Goal: Transaction & Acquisition: Download file/media

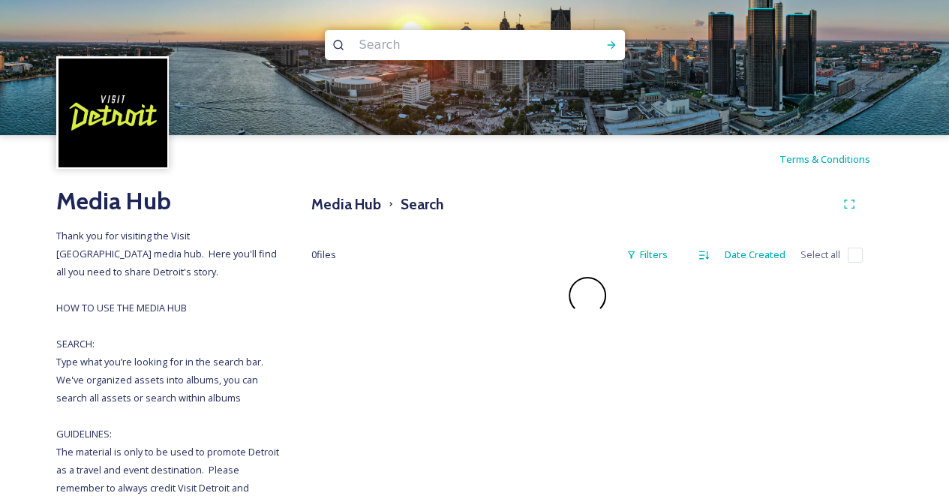
click at [407, 44] on input at bounding box center [455, 45] width 206 height 33
type input "september"
click at [614, 40] on icon at bounding box center [611, 45] width 12 height 12
click at [458, 43] on input at bounding box center [505, 45] width 173 height 33
type input "septembe\"
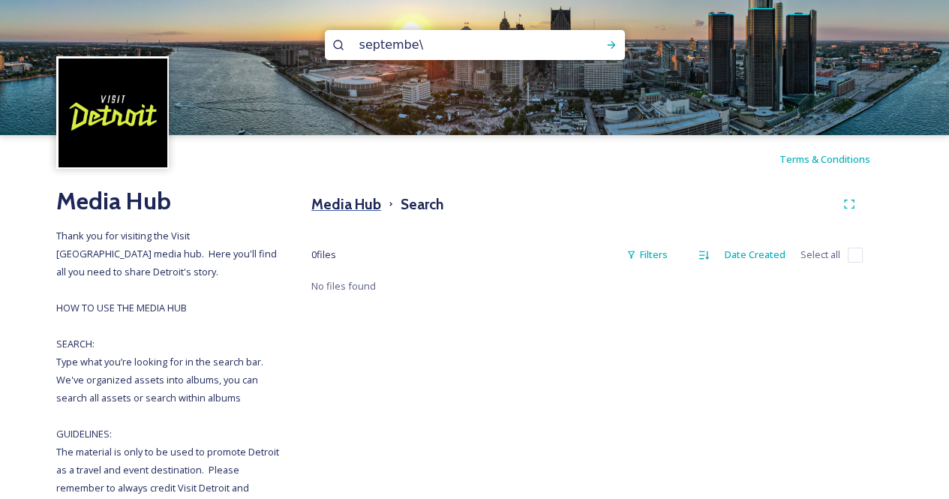
click at [368, 200] on h3 "Media Hub" at bounding box center [346, 205] width 70 height 22
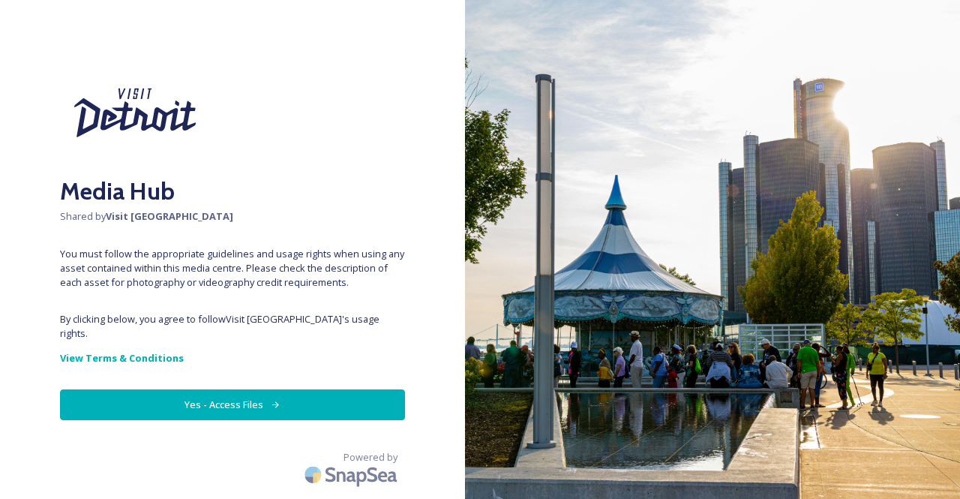
click at [282, 389] on button "Yes - Access Files" at bounding box center [232, 404] width 345 height 31
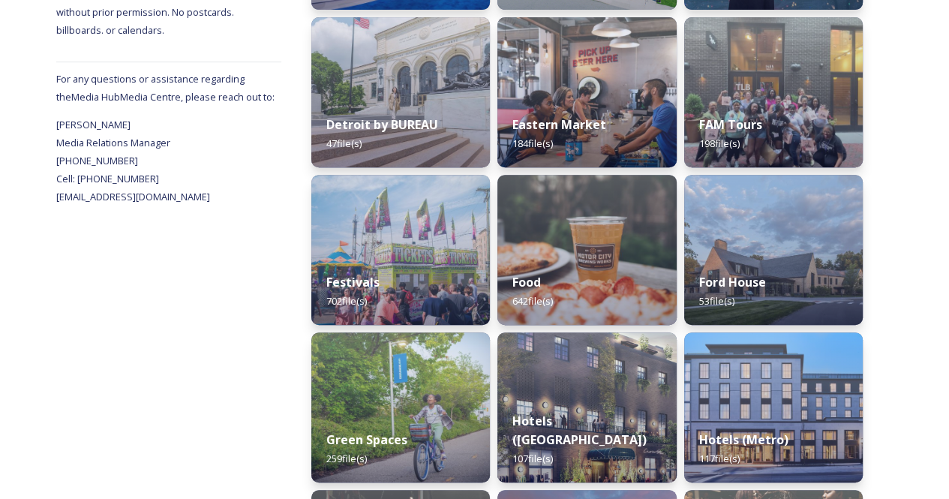
scroll to position [539, 0]
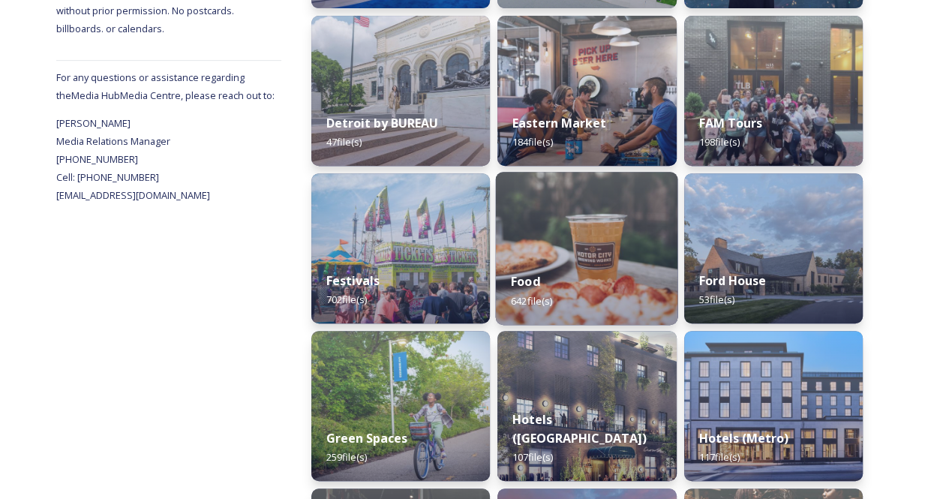
click at [621, 221] on img at bounding box center [587, 248] width 182 height 153
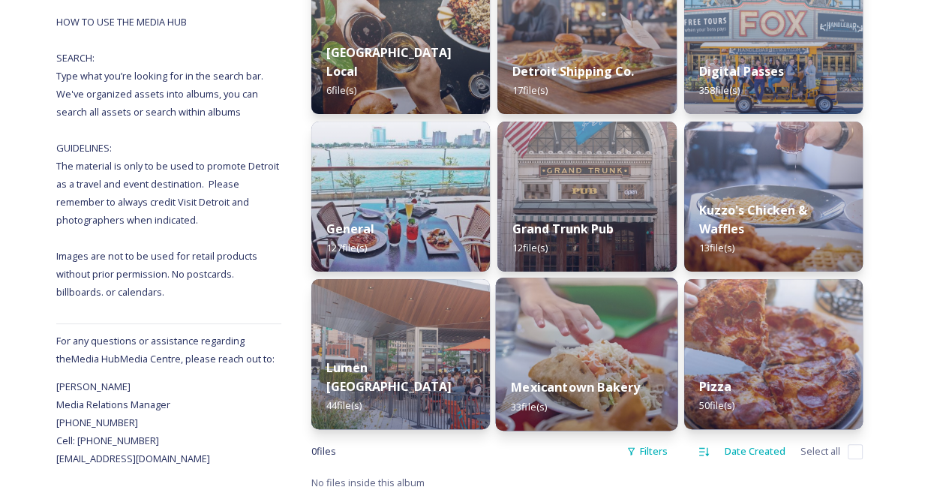
scroll to position [90, 0]
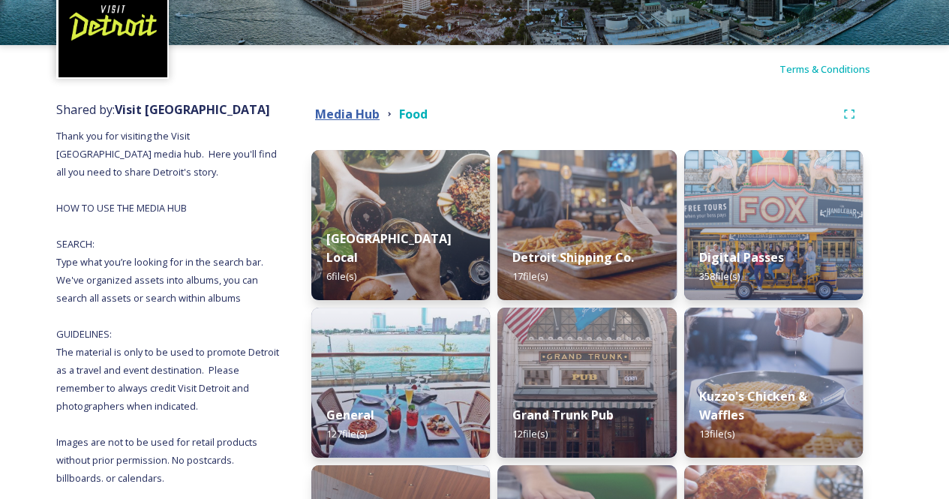
click at [344, 115] on strong "Media Hub" at bounding box center [347, 114] width 65 height 17
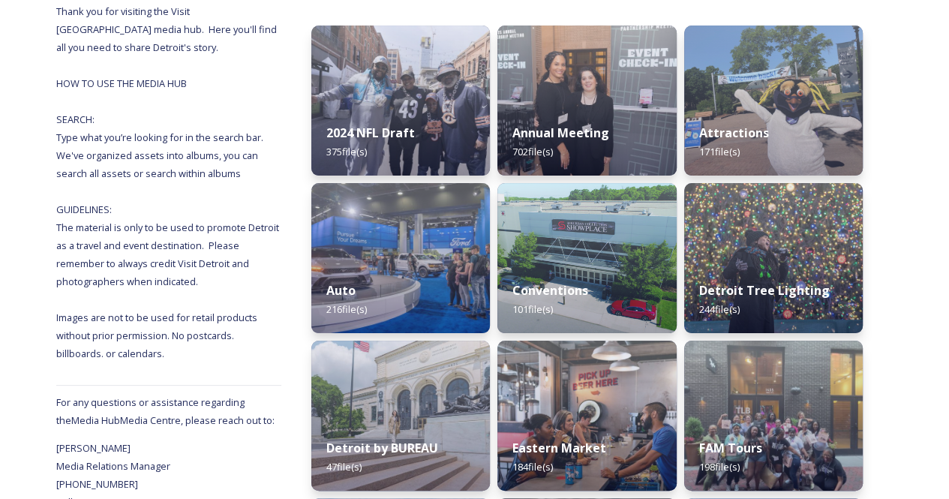
scroll to position [215, 0]
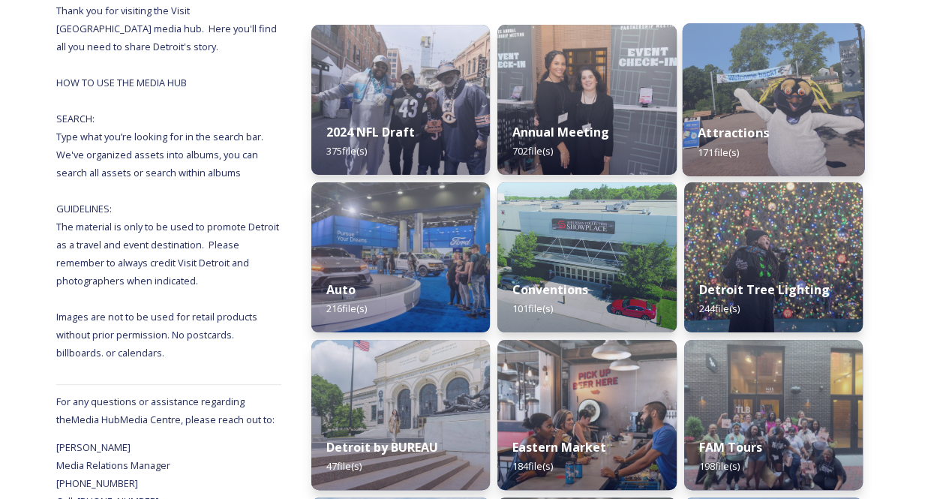
click at [767, 93] on img at bounding box center [773, 99] width 182 height 153
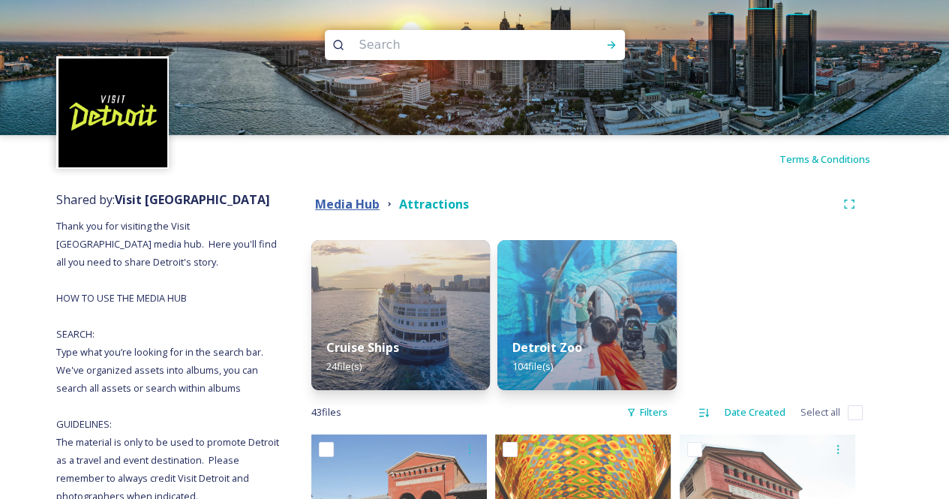
click at [349, 206] on strong "Media Hub" at bounding box center [347, 204] width 65 height 17
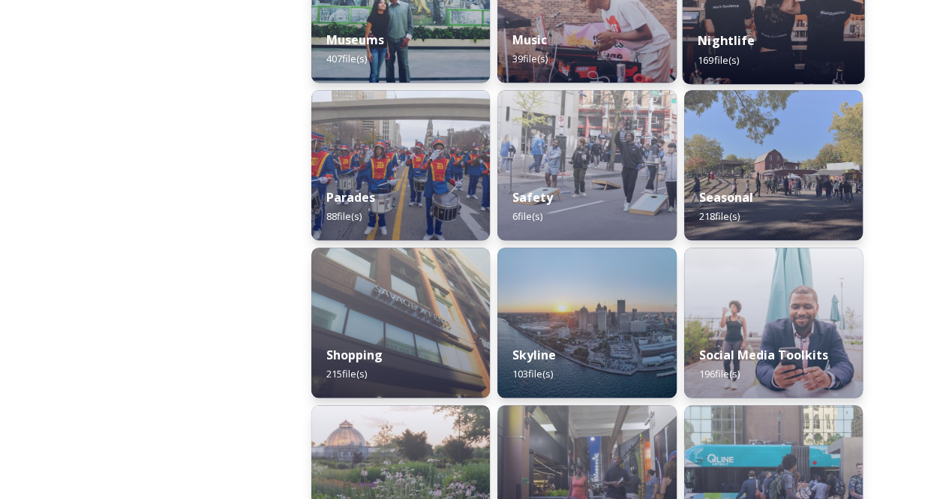
scroll to position [1316, 0]
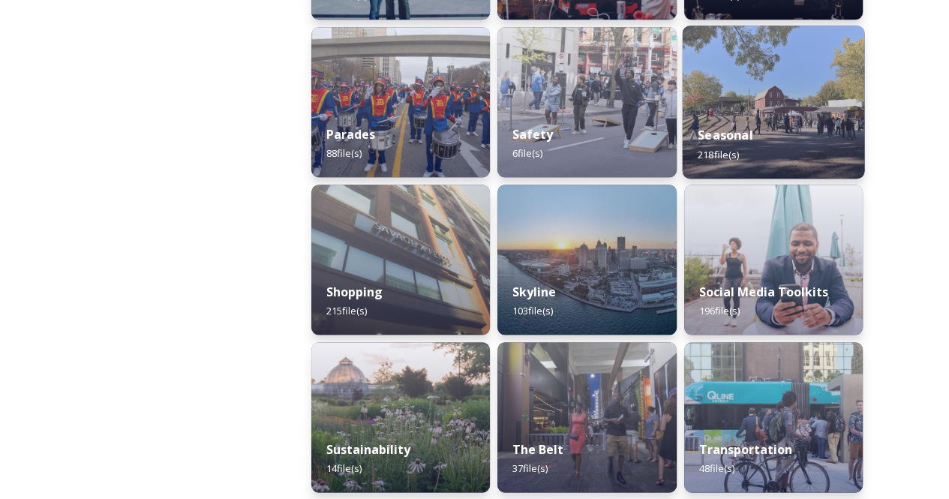
click at [828, 89] on img at bounding box center [773, 102] width 182 height 153
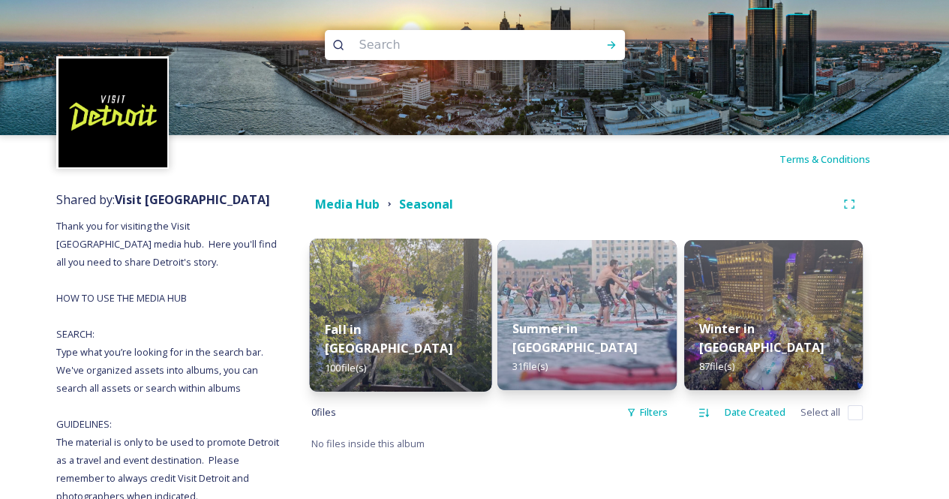
click at [373, 286] on img at bounding box center [401, 315] width 182 height 153
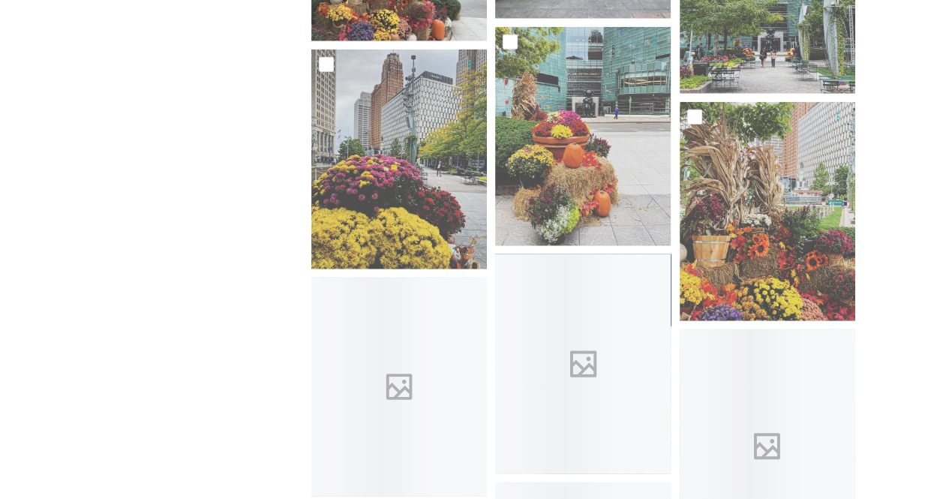
scroll to position [3051, 0]
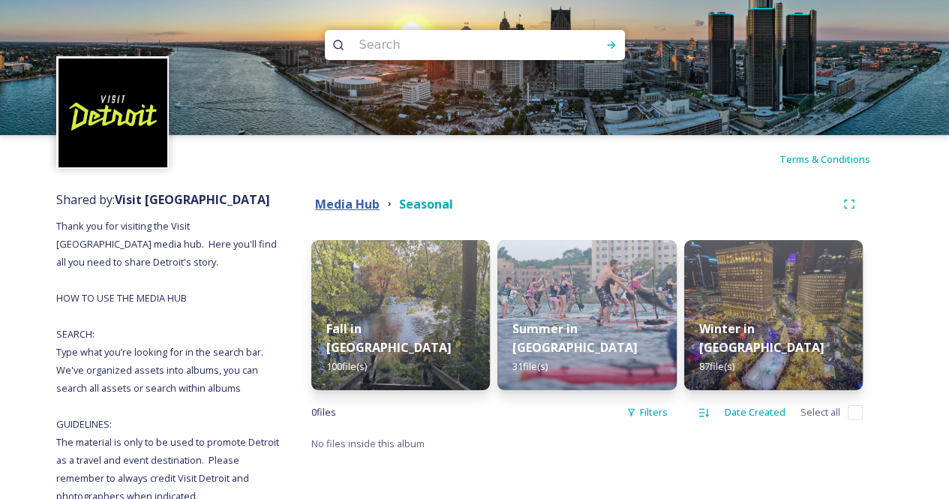
click at [347, 206] on strong "Media Hub" at bounding box center [347, 204] width 65 height 17
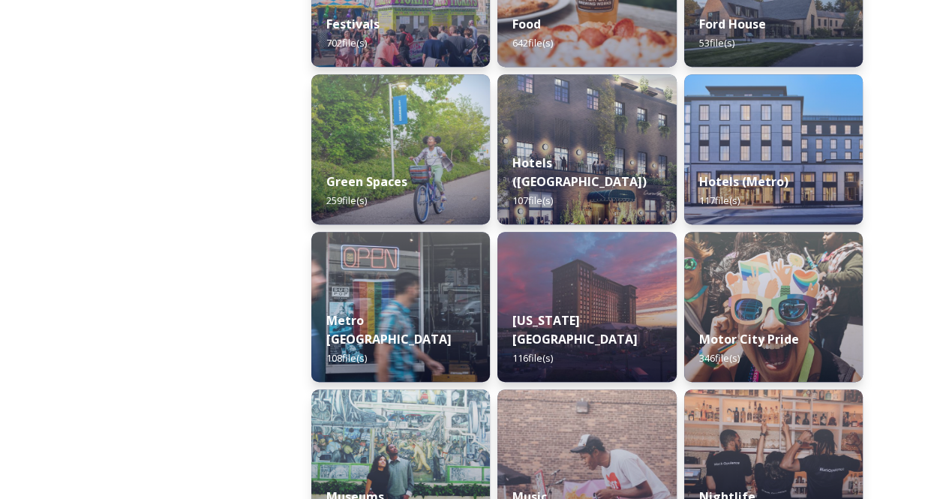
scroll to position [797, 0]
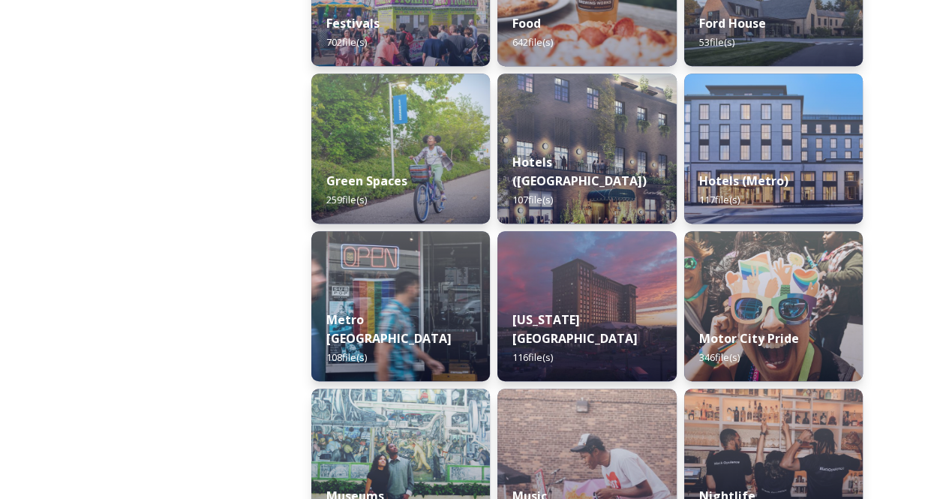
click at [440, 328] on div "Metro Detroit 108 file(s)" at bounding box center [400, 339] width 179 height 86
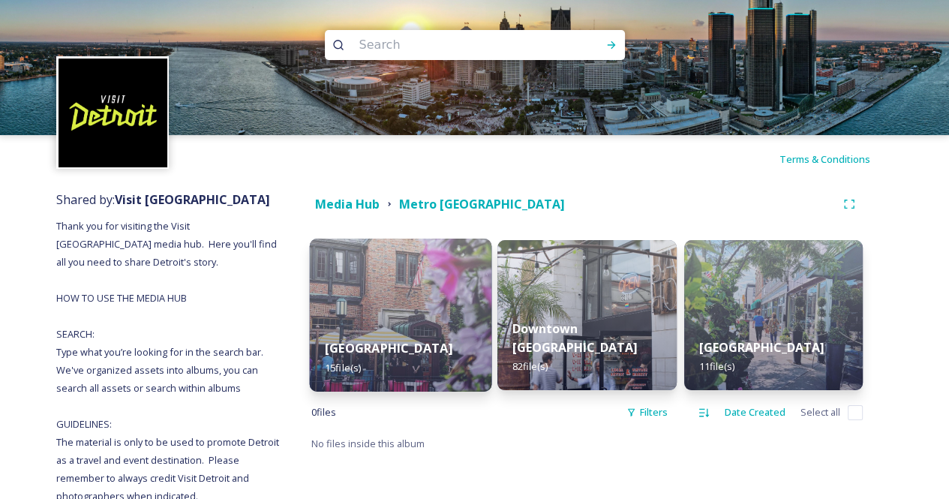
click at [357, 316] on img at bounding box center [401, 315] width 182 height 153
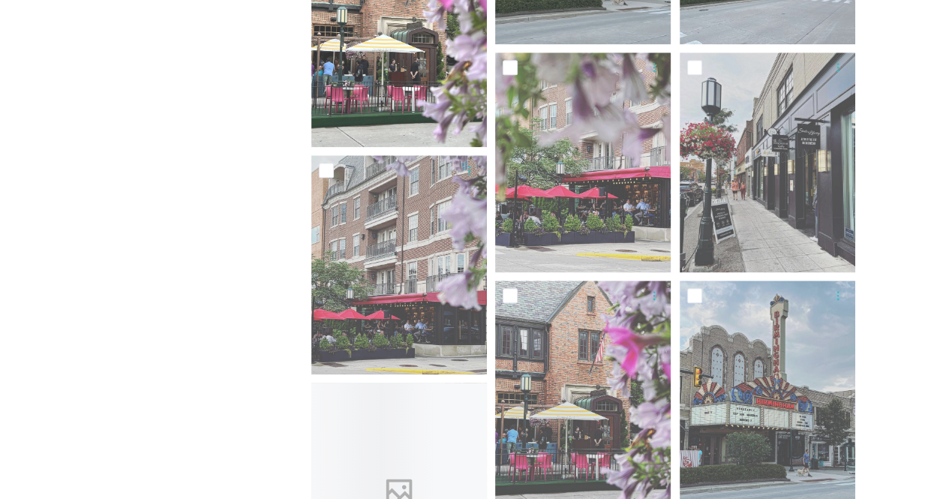
scroll to position [890, 0]
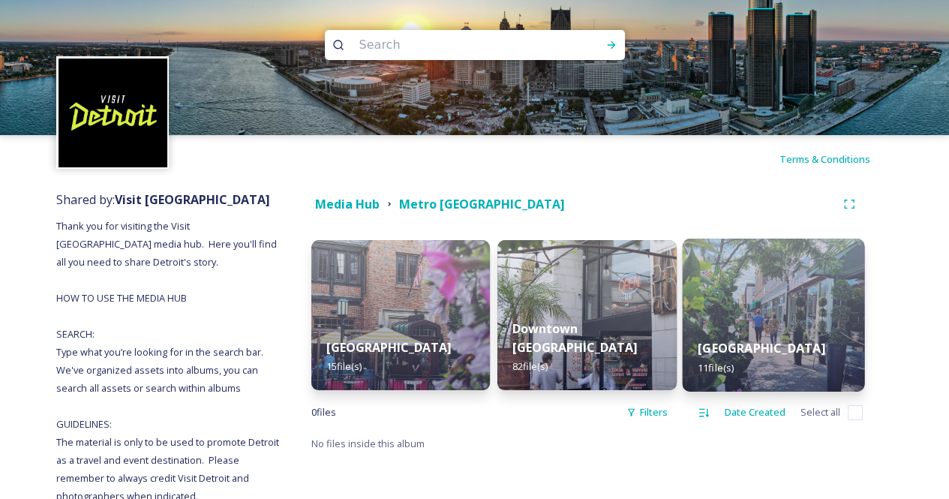
click at [755, 337] on div "Northville 11 file(s)" at bounding box center [773, 357] width 182 height 68
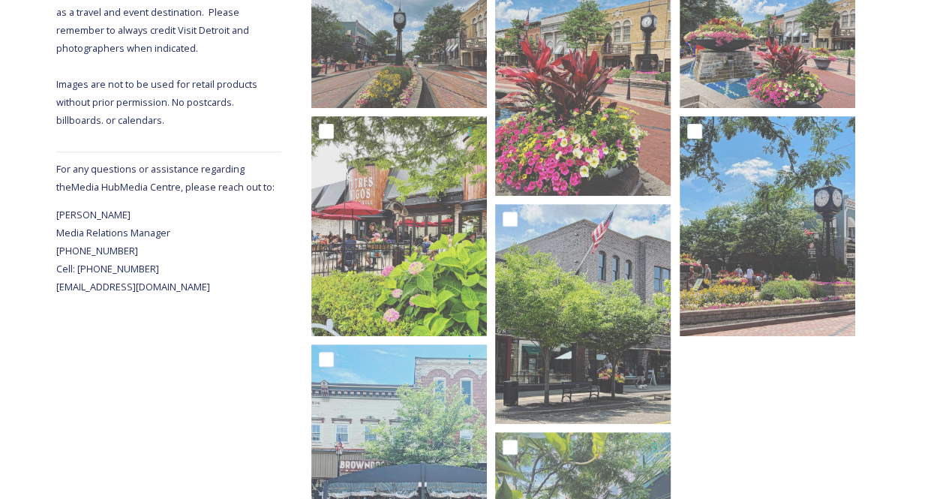
scroll to position [633, 0]
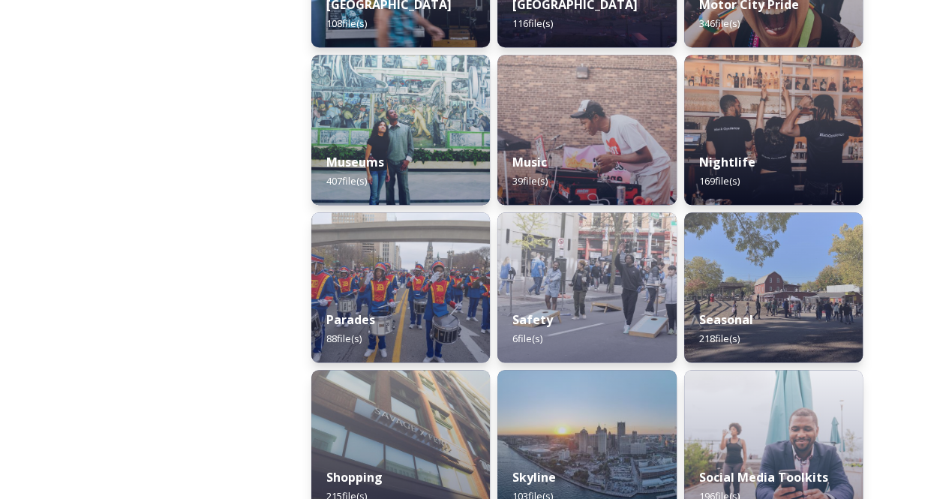
scroll to position [1332, 0]
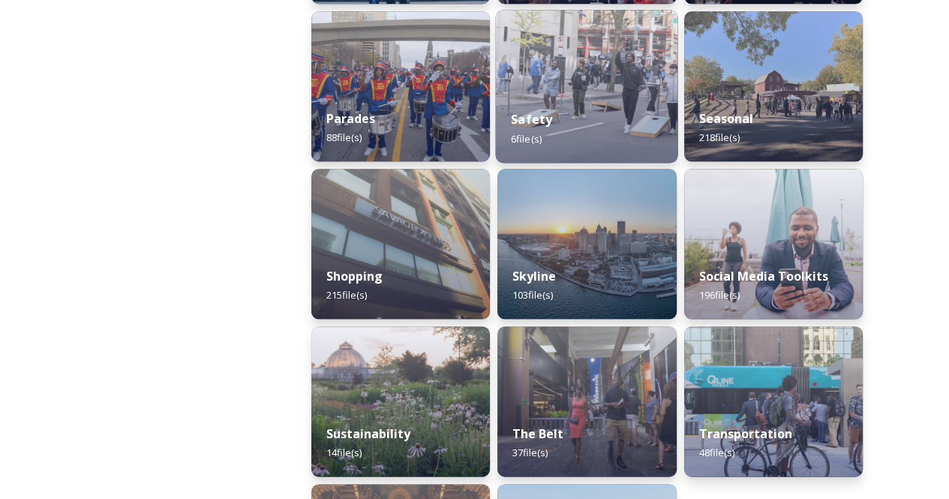
click at [584, 137] on div "Safety 6 file(s)" at bounding box center [587, 129] width 182 height 68
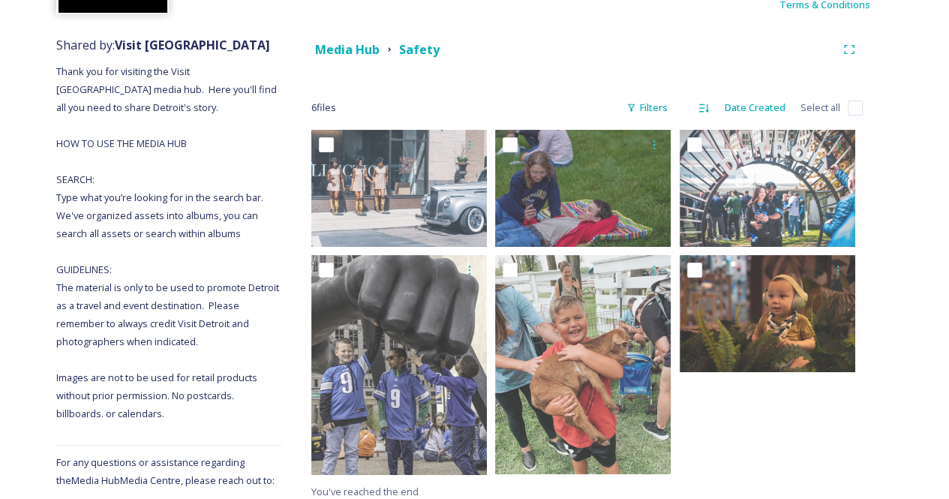
scroll to position [206, 0]
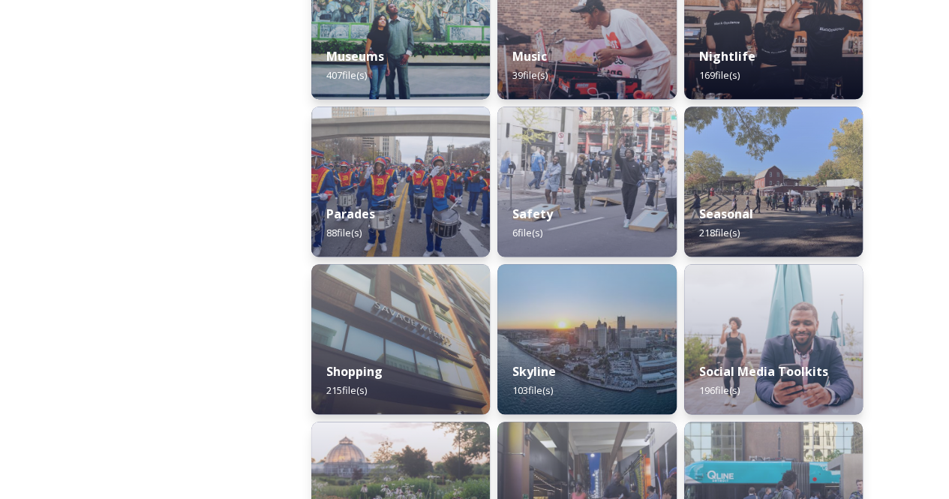
scroll to position [1237, 0]
click at [414, 237] on div "Parades 88 file(s)" at bounding box center [400, 222] width 179 height 67
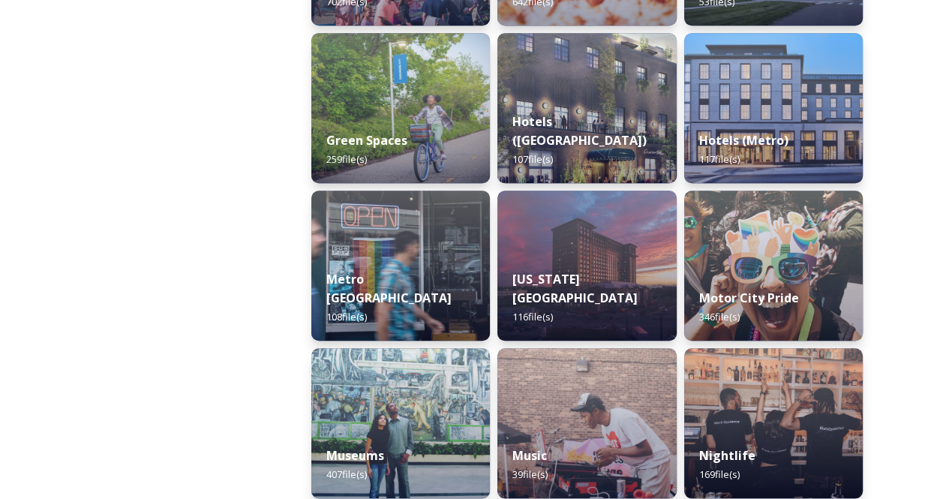
scroll to position [837, 0]
click at [418, 378] on img at bounding box center [401, 423] width 182 height 153
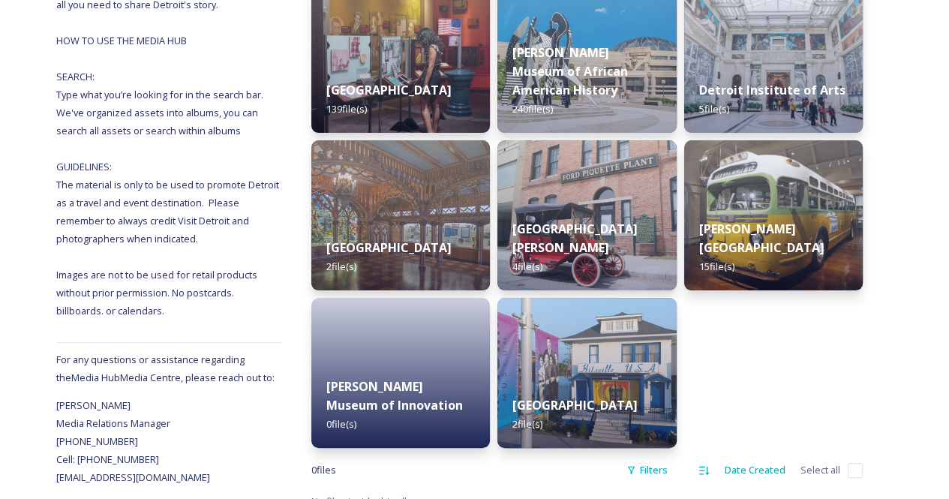
scroll to position [260, 0]
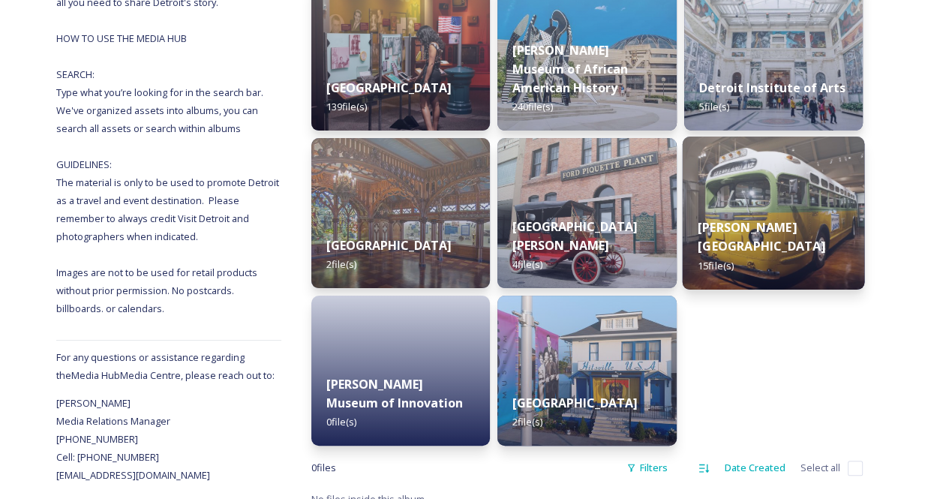
click at [798, 212] on img at bounding box center [773, 213] width 182 height 153
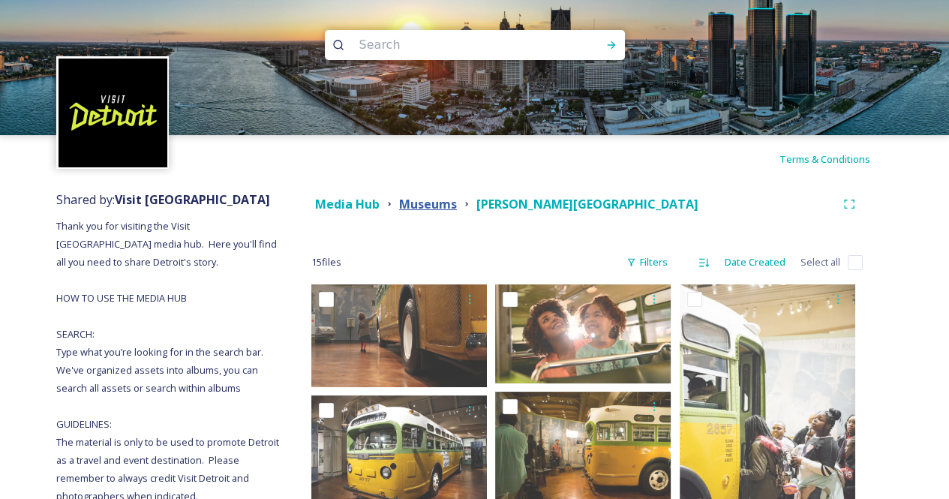
click at [417, 200] on strong "Museums" at bounding box center [428, 204] width 58 height 17
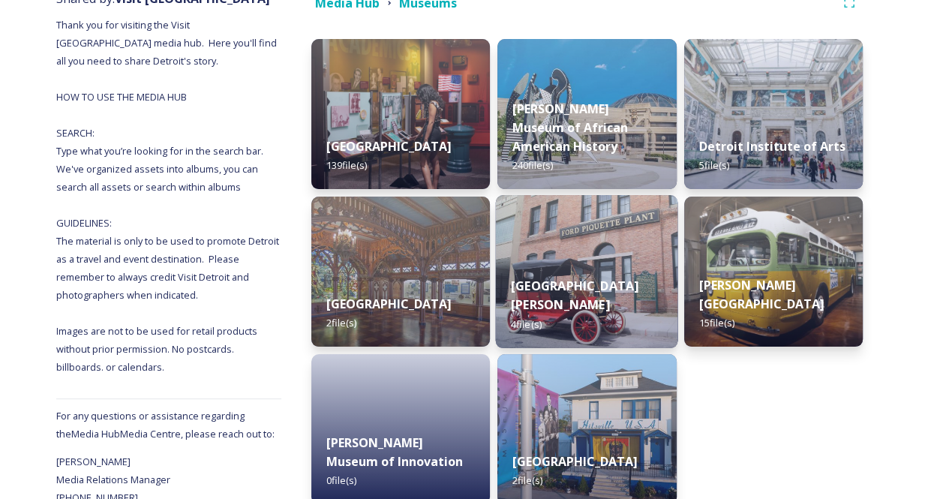
scroll to position [276, 0]
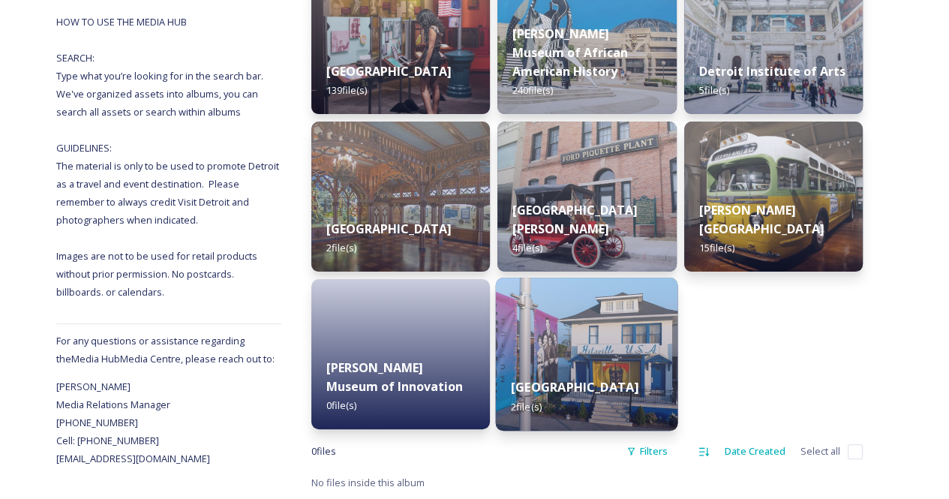
click at [566, 311] on img at bounding box center [587, 354] width 182 height 153
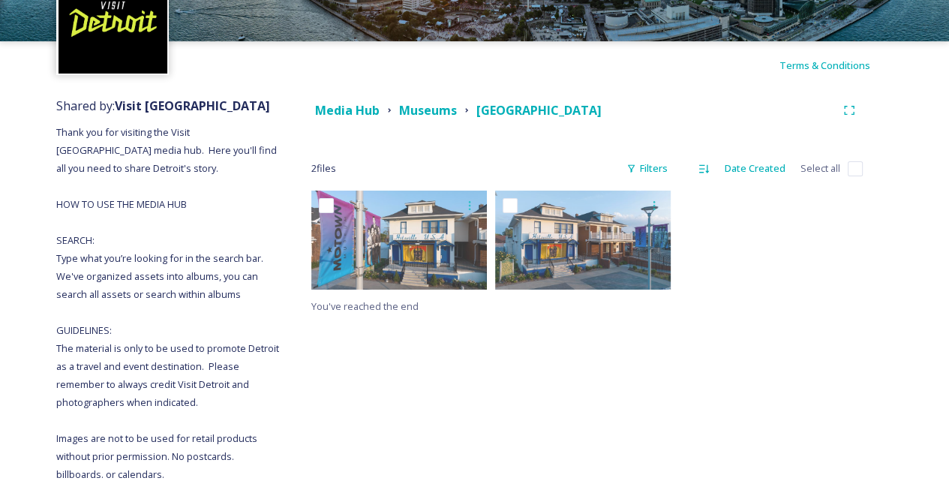
scroll to position [95, 0]
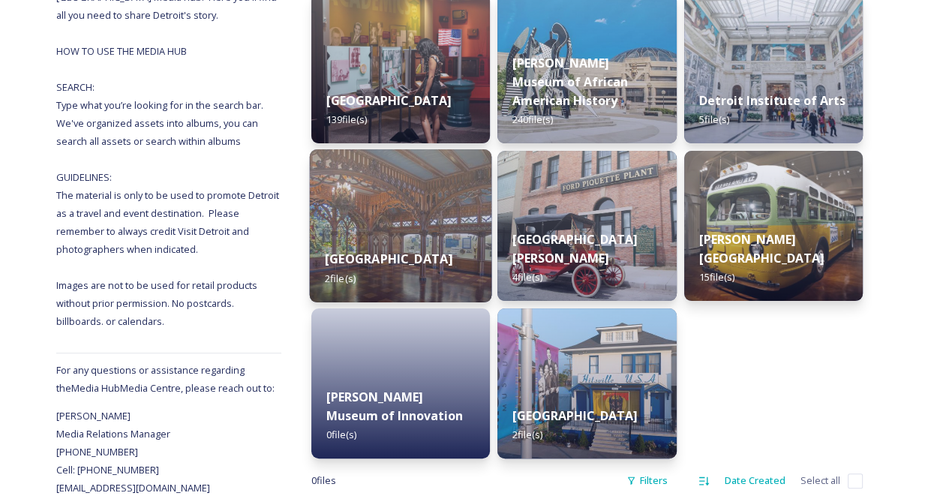
scroll to position [248, 0]
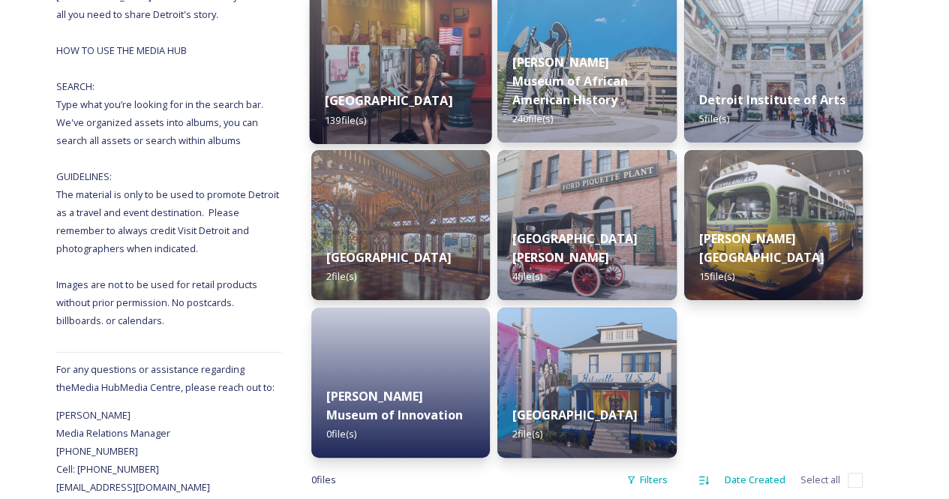
click at [437, 113] on div "Arab American Museum 139 file(s)" at bounding box center [401, 110] width 182 height 68
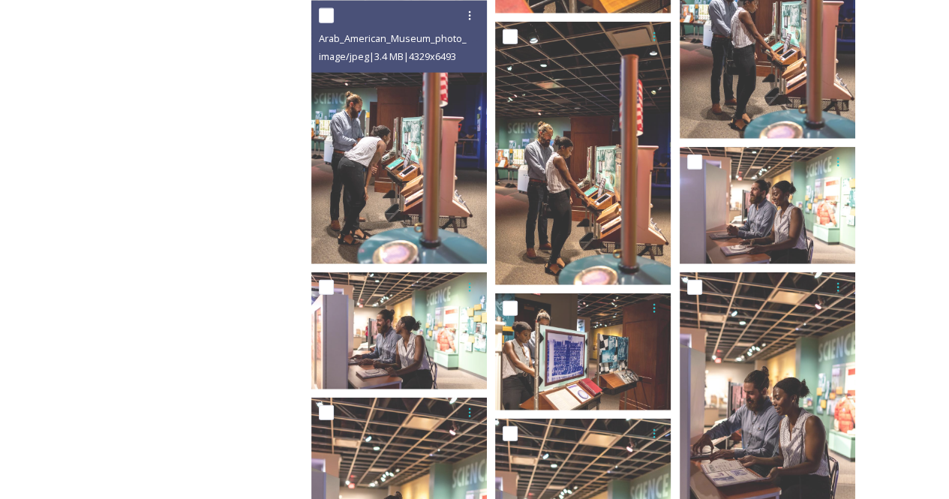
scroll to position [2960, 0]
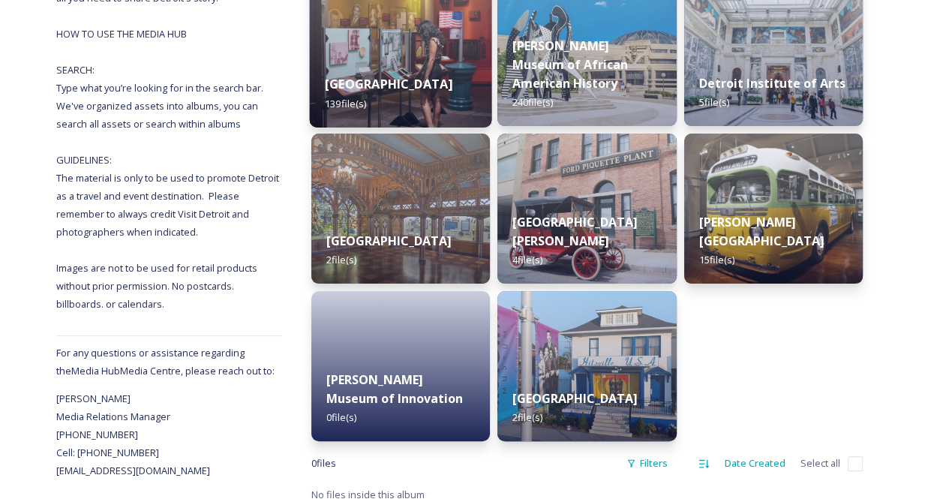
scroll to position [276, 0]
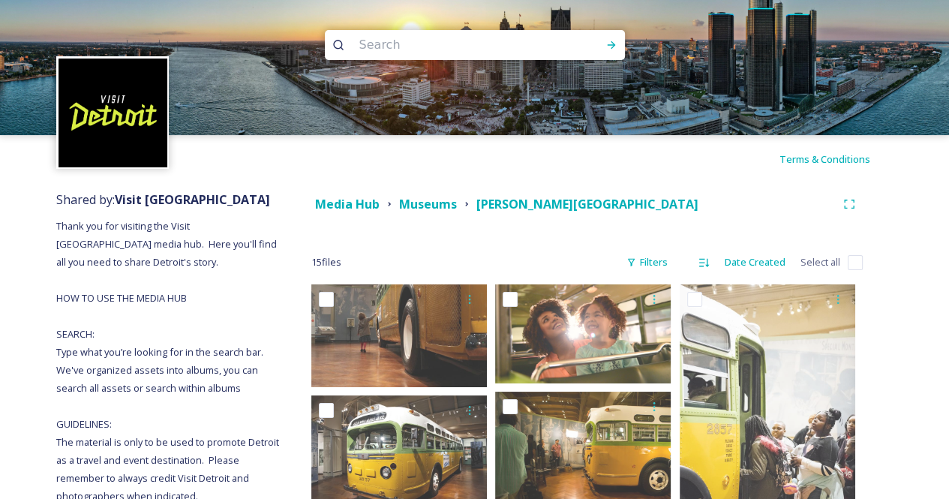
click at [348, 217] on div "Media Hub Museums [PERSON_NAME][GEOGRAPHIC_DATA]" at bounding box center [586, 204] width 551 height 27
click at [353, 210] on strong "Media Hub" at bounding box center [347, 204] width 65 height 17
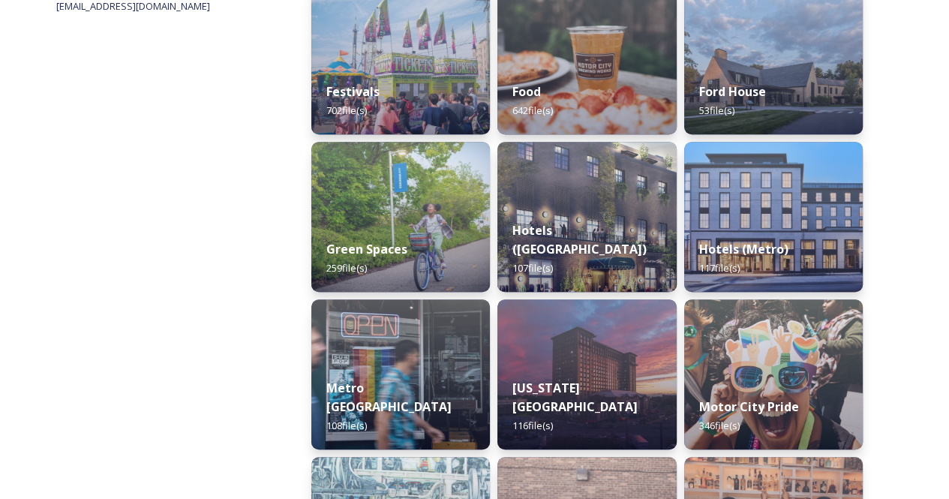
scroll to position [729, 0]
click at [353, 210] on img at bounding box center [400, 216] width 179 height 150
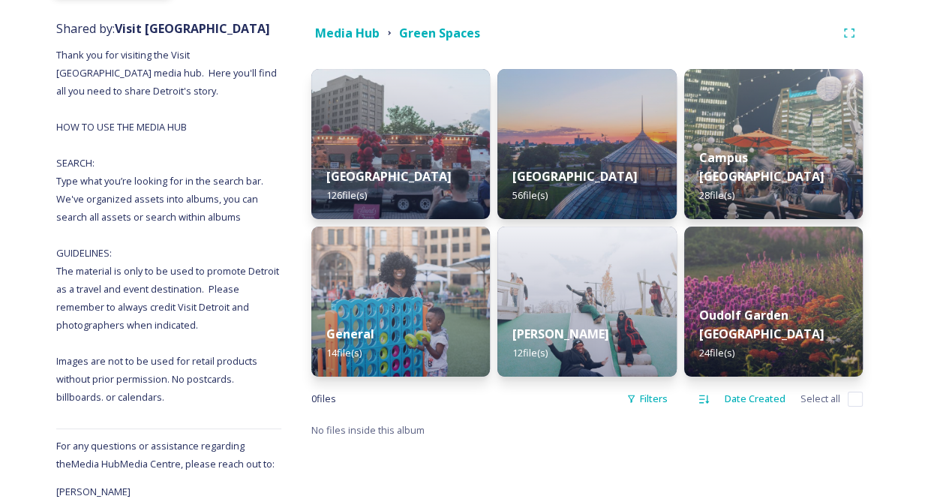
scroll to position [172, 0]
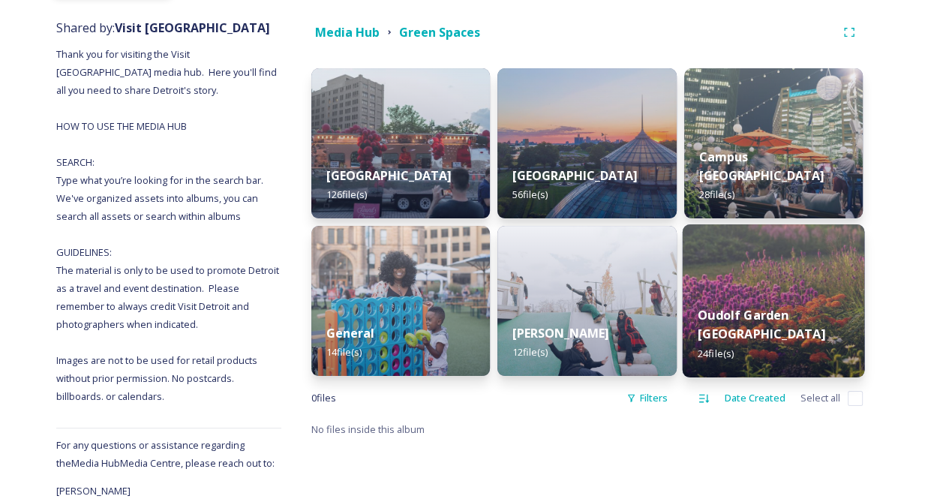
click at [743, 299] on img at bounding box center [773, 300] width 182 height 153
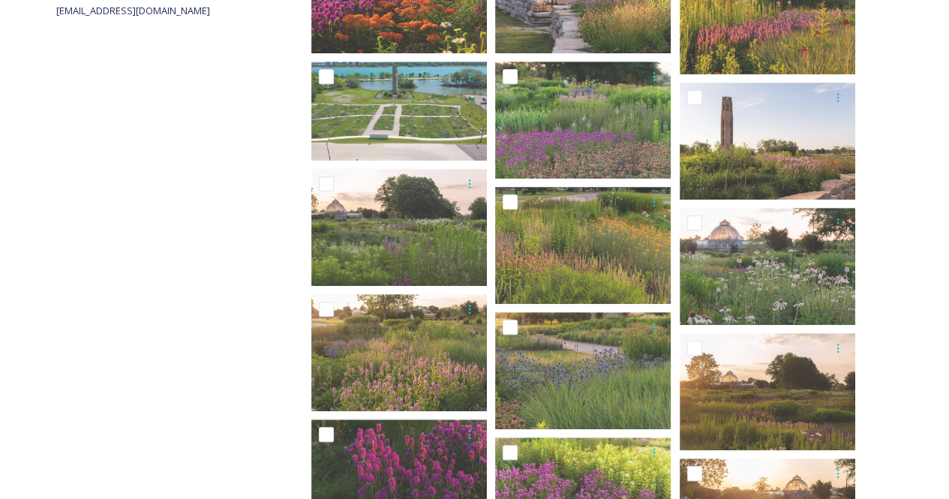
scroll to position [959, 0]
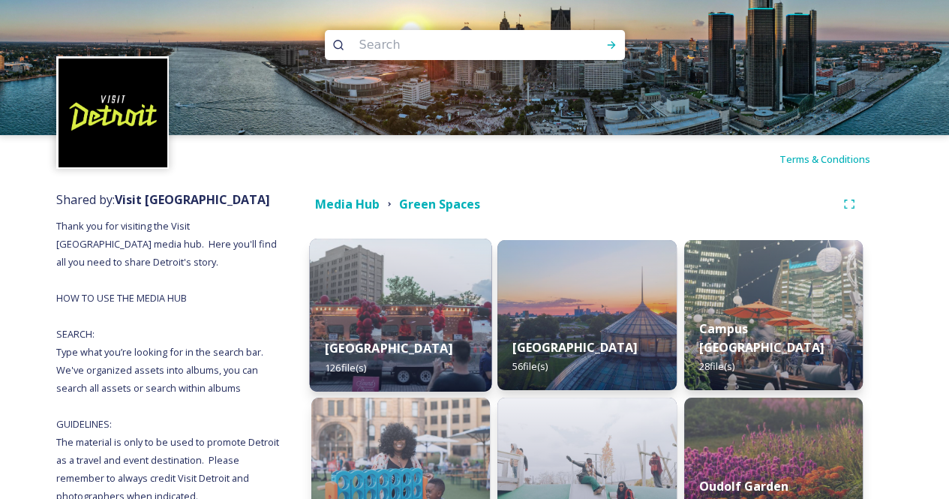
scroll to position [243, 0]
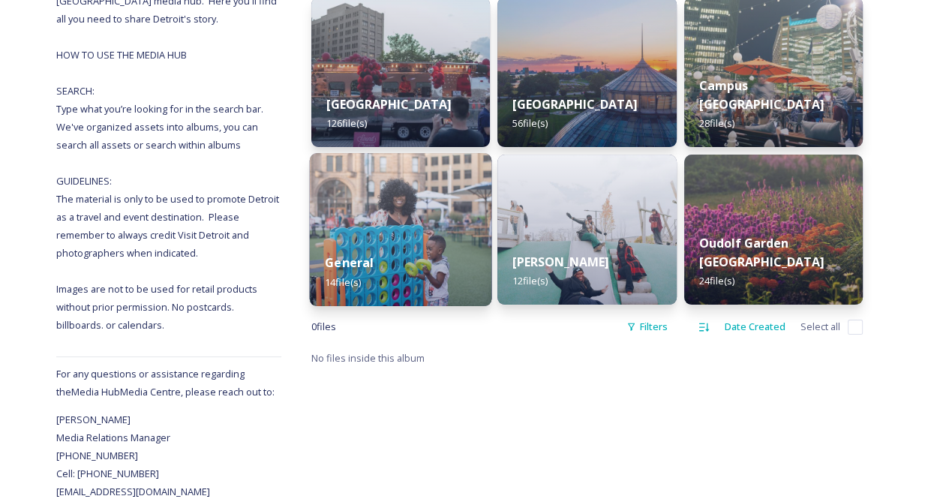
click at [423, 296] on div "General 14 file(s)" at bounding box center [401, 272] width 182 height 68
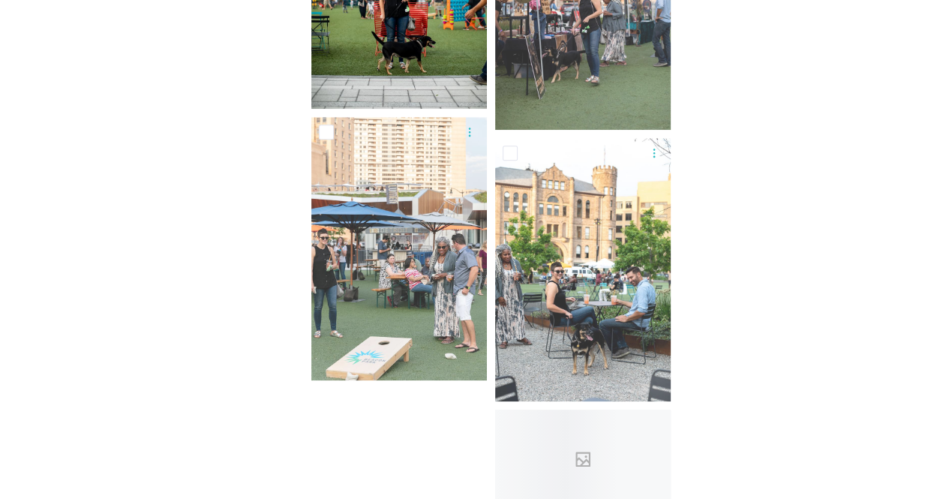
scroll to position [1003, 0]
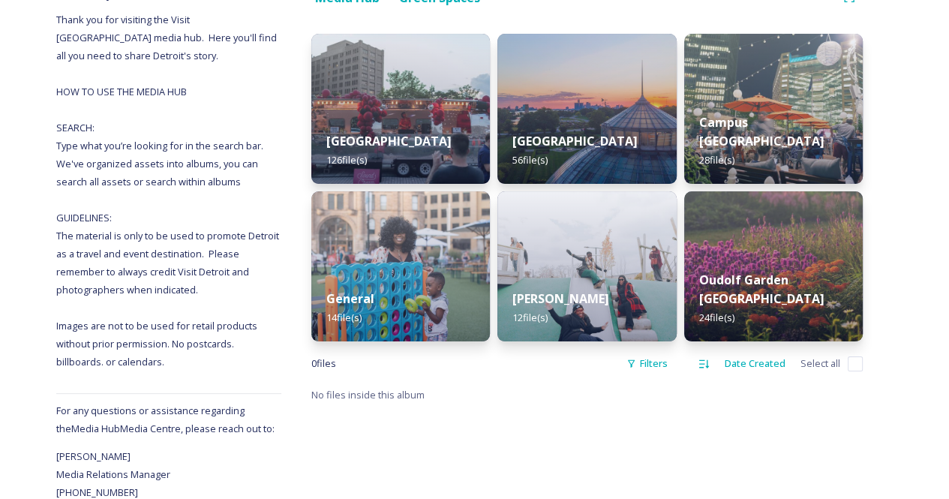
scroll to position [209, 0]
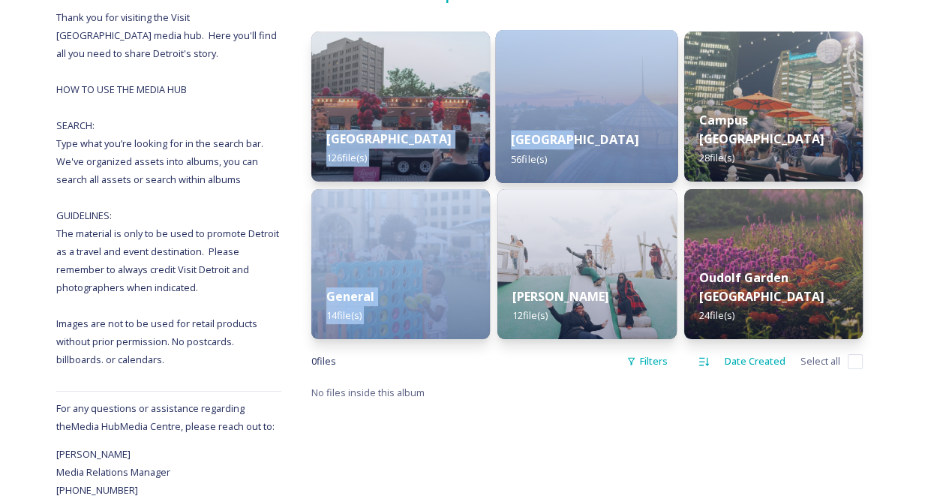
drag, startPoint x: 425, startPoint y: 118, endPoint x: 555, endPoint y: 124, distance: 130.7
click at [555, 124] on div "Beacon Park 126 file(s) General 14 file(s) [GEOGRAPHIC_DATA] 56 file(s) [PERSON…" at bounding box center [586, 186] width 551 height 308
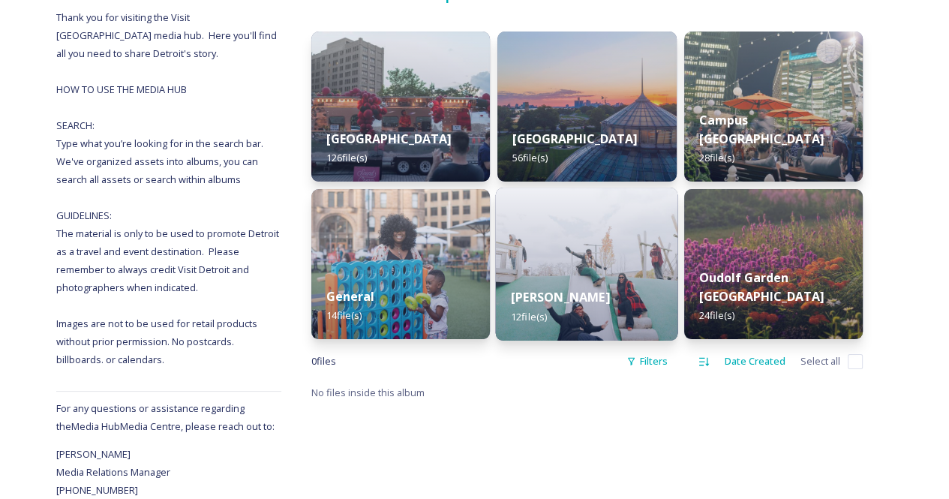
click at [609, 284] on div "[PERSON_NAME] 12 file(s)" at bounding box center [587, 306] width 182 height 68
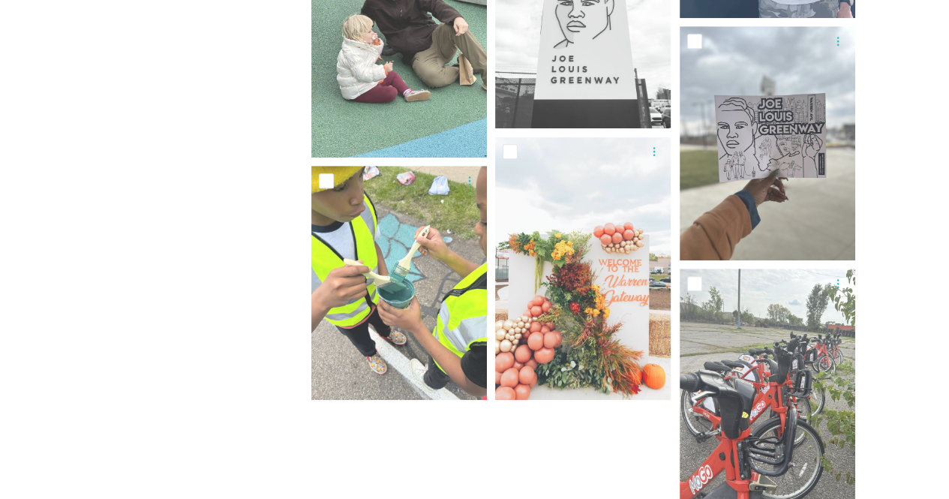
scroll to position [808, 0]
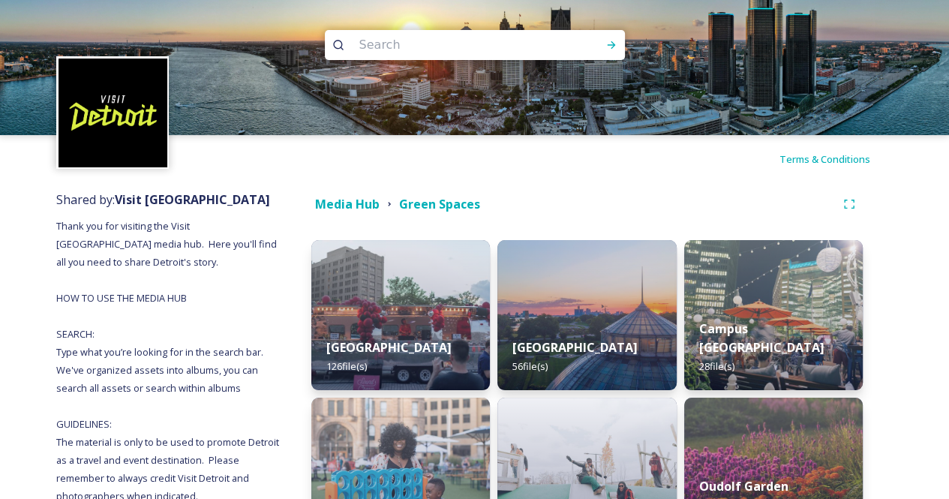
click at [353, 212] on div "Media Hub" at bounding box center [347, 204] width 65 height 19
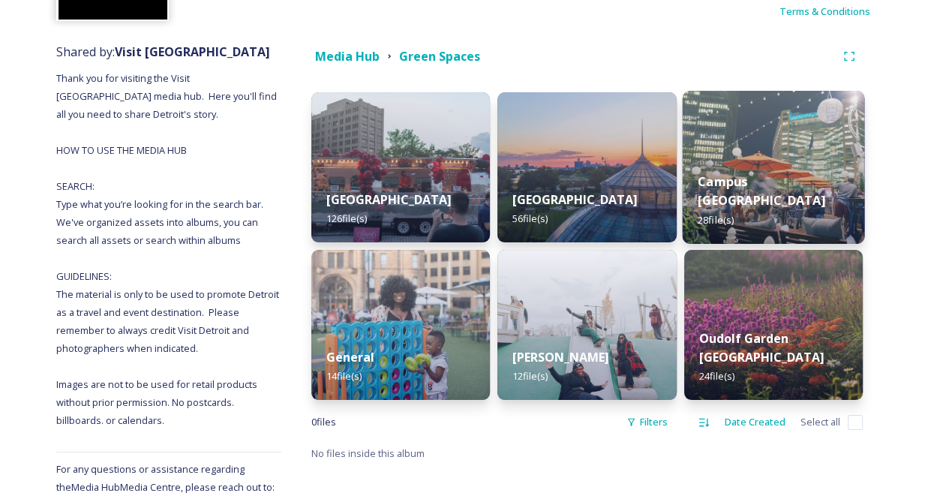
scroll to position [189, 0]
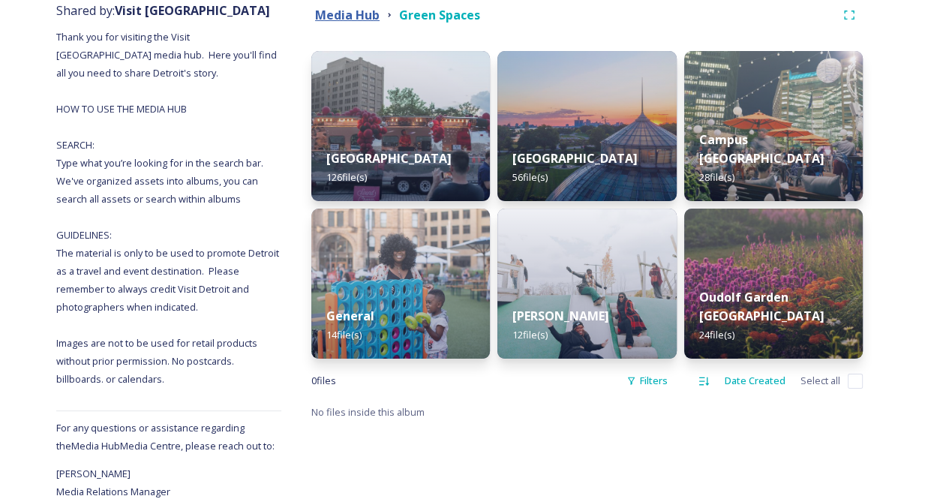
click at [357, 13] on strong "Media Hub" at bounding box center [347, 15] width 65 height 17
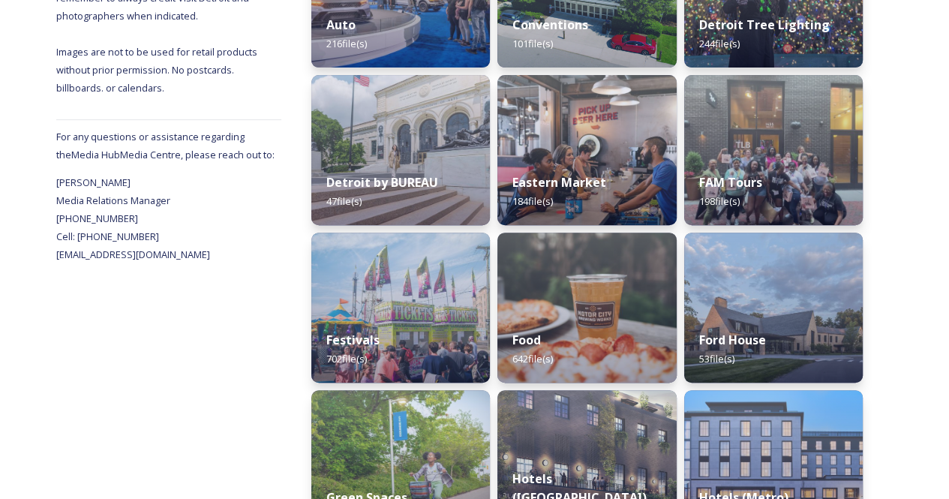
scroll to position [486, 0]
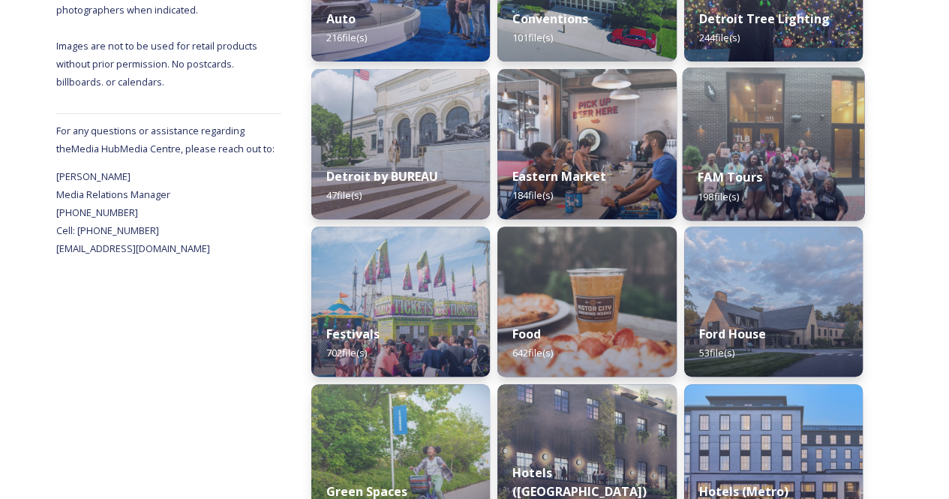
click at [803, 150] on img at bounding box center [773, 144] width 182 height 153
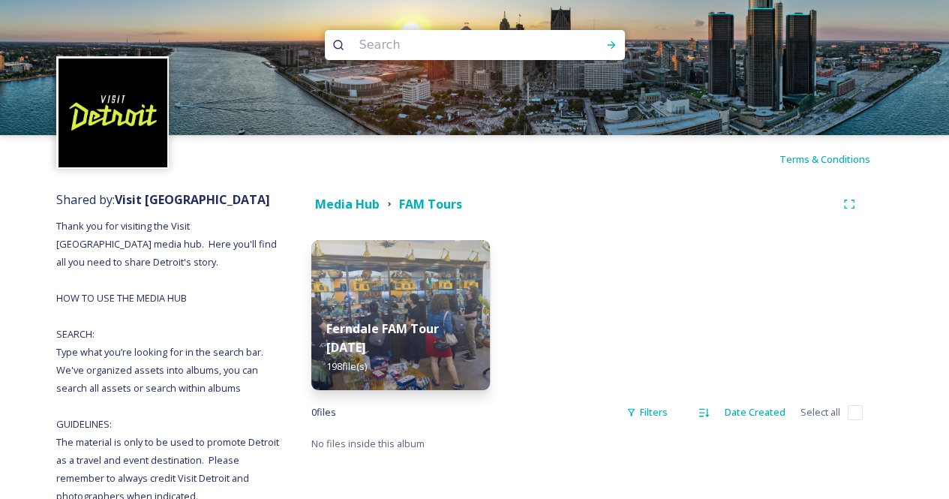
click at [490, 284] on div "Ferndale FAM Tour [DATE] 198 file(s)" at bounding box center [586, 315] width 551 height 150
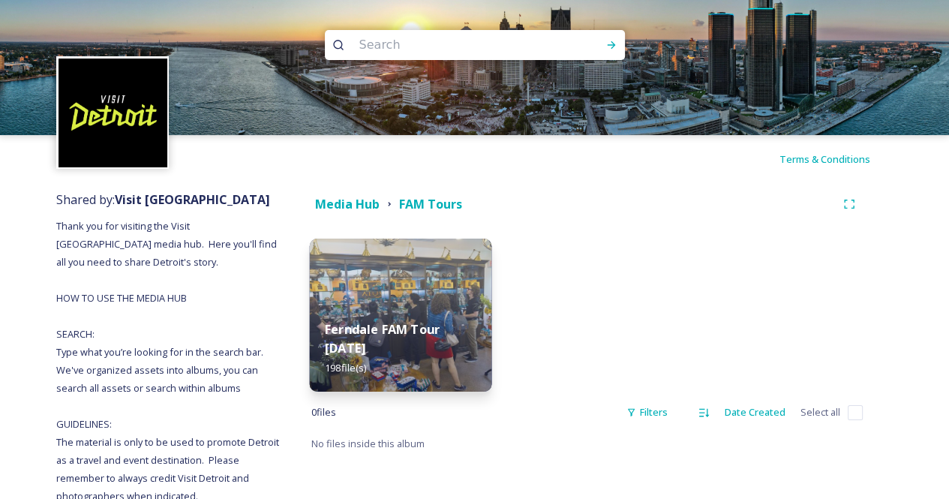
click at [444, 290] on img at bounding box center [401, 315] width 182 height 153
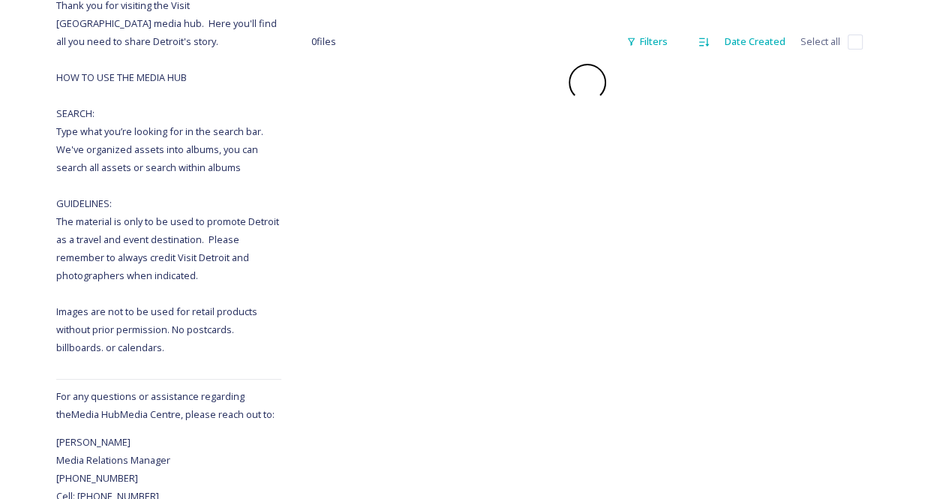
scroll to position [221, 0]
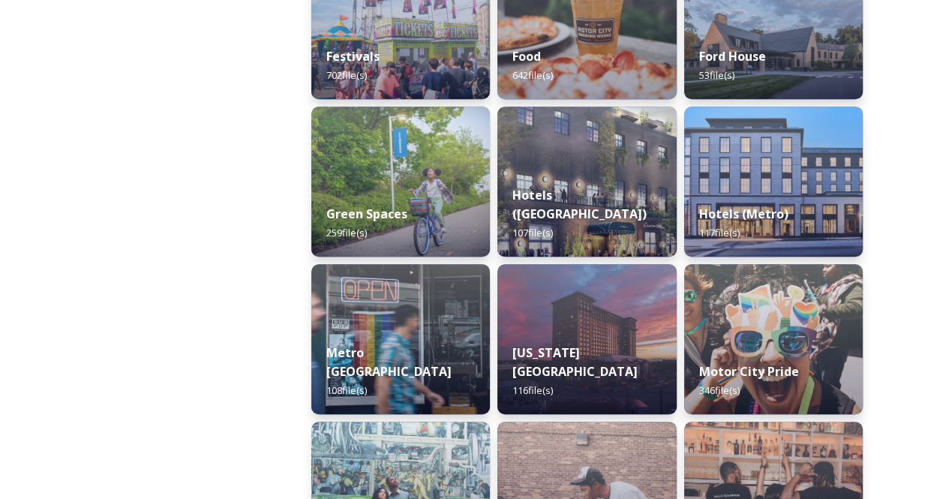
scroll to position [765, 0]
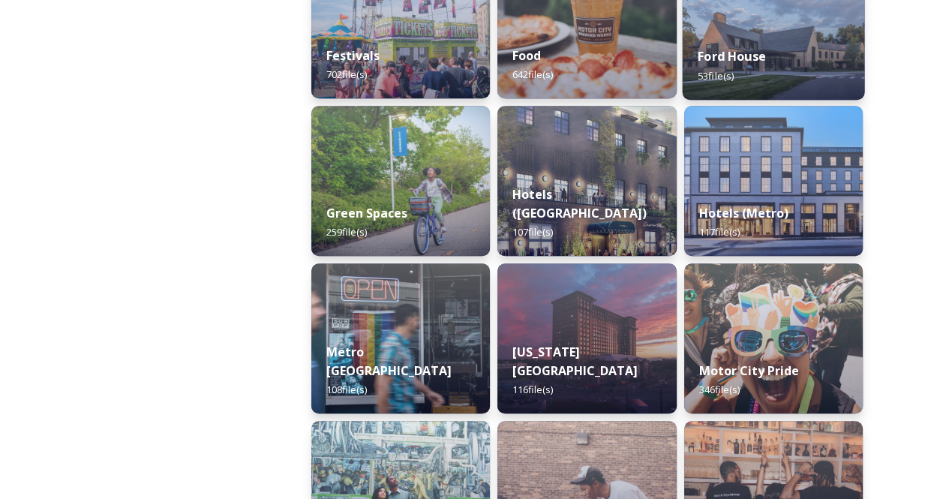
click at [767, 83] on div "Ford House 53 file(s)" at bounding box center [773, 66] width 182 height 68
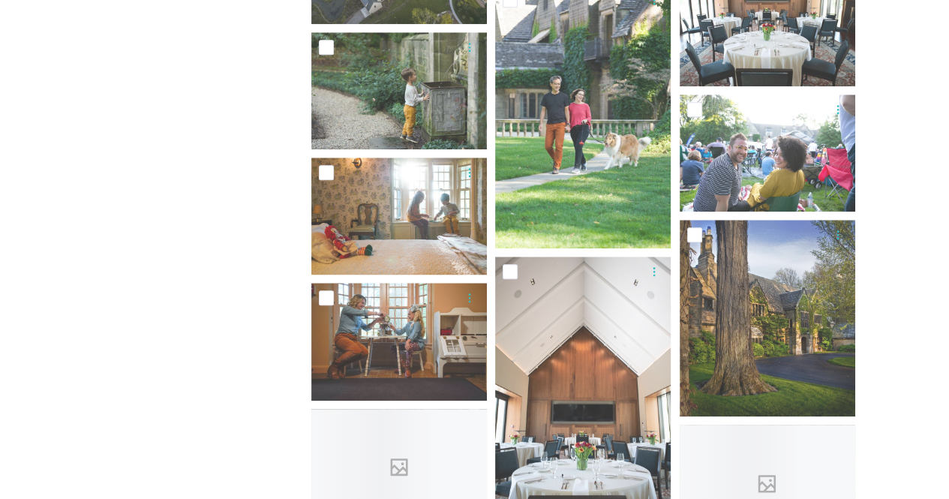
scroll to position [1197, 0]
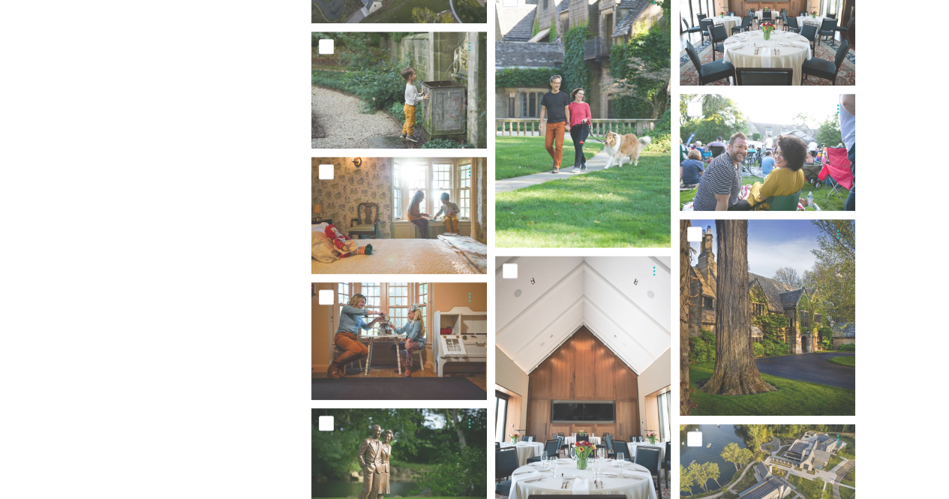
click at [908, 332] on div "Shared by: Visit [GEOGRAPHIC_DATA] Thank you for visiting the Visit [GEOGRAPHIC…" at bounding box center [474, 254] width 949 height 2537
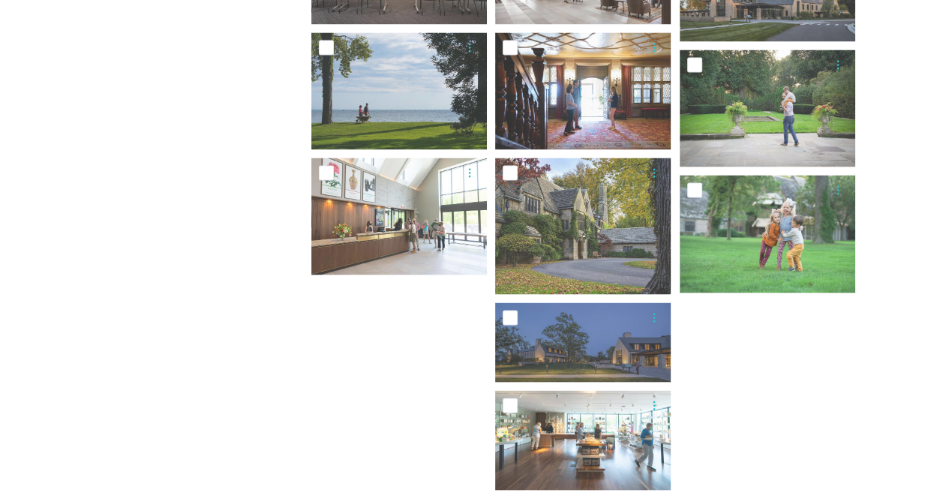
scroll to position [2221, 0]
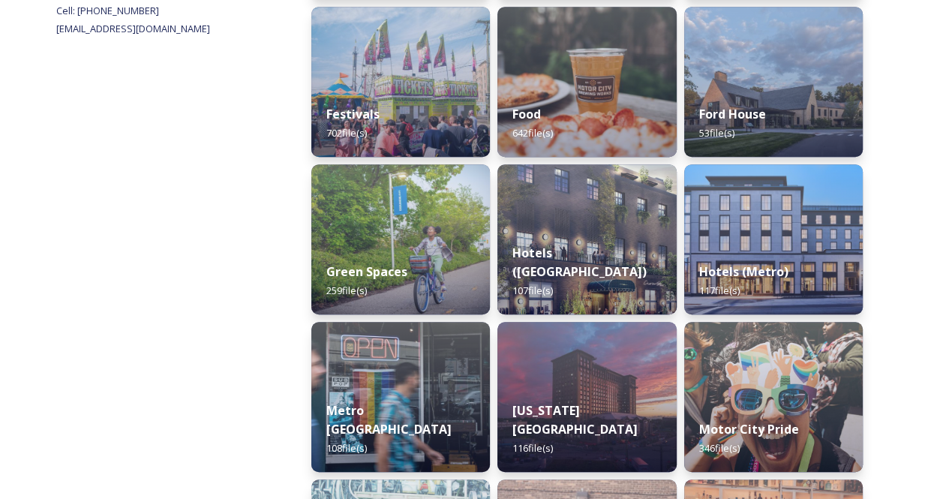
scroll to position [230, 0]
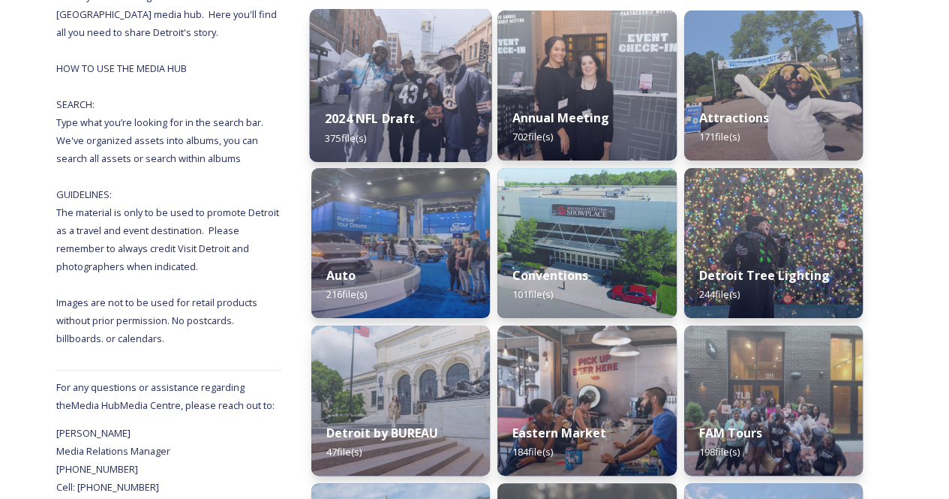
click at [410, 79] on img at bounding box center [401, 85] width 182 height 153
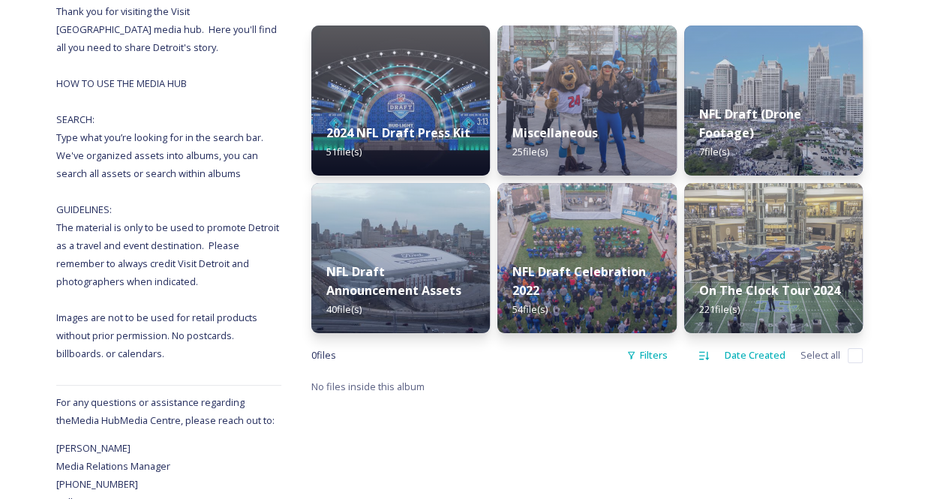
scroll to position [243, 0]
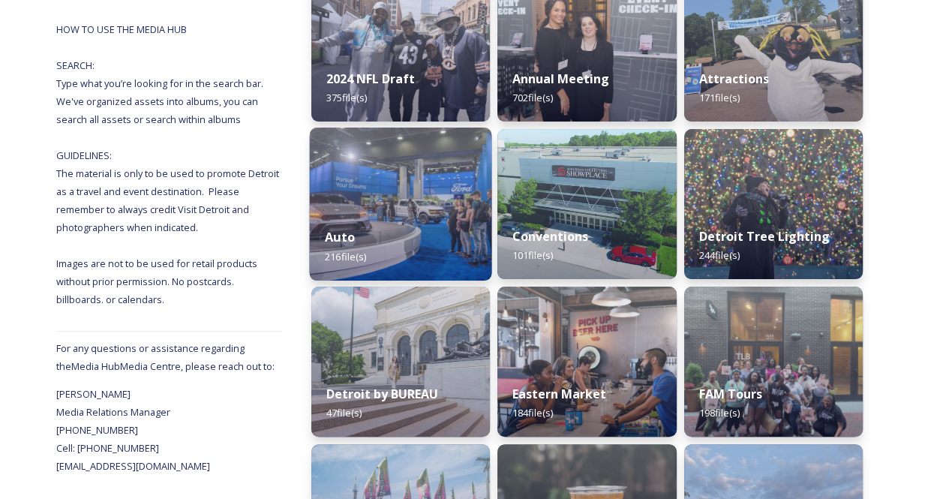
scroll to position [521, 0]
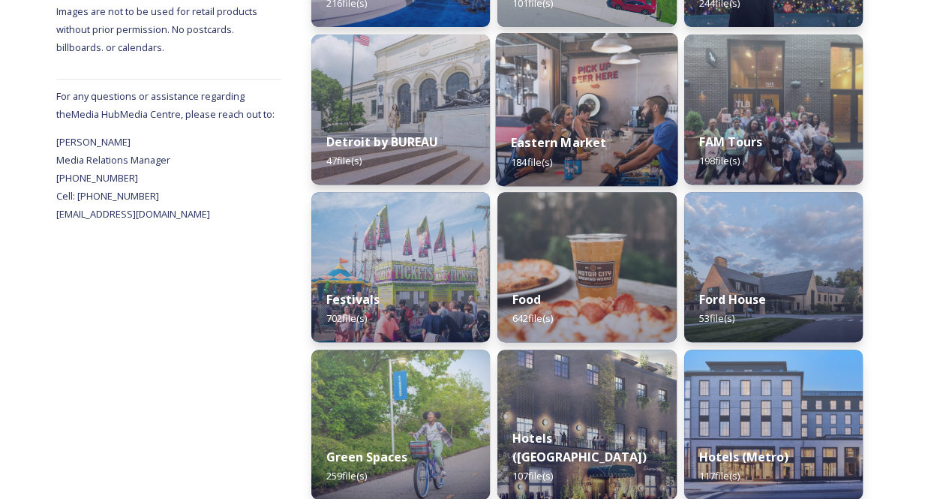
click at [600, 176] on div "Eastern Market 184 file(s)" at bounding box center [587, 152] width 182 height 68
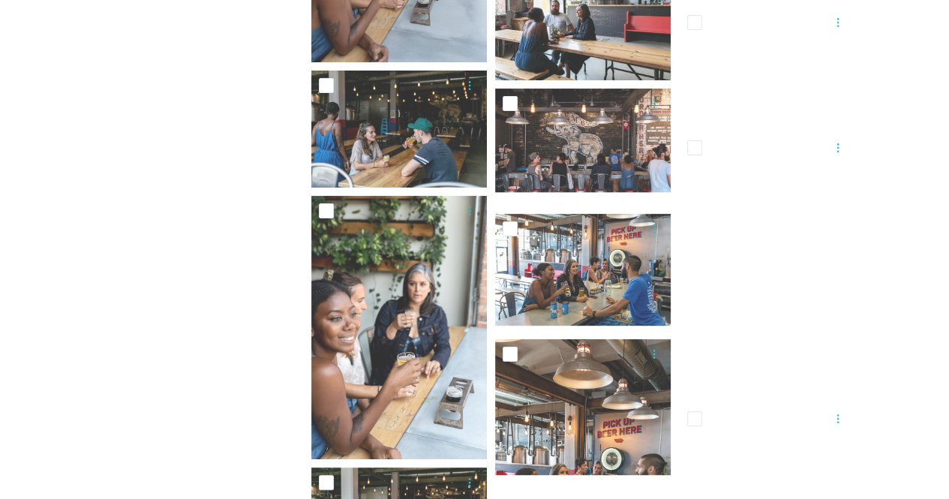
scroll to position [4973, 0]
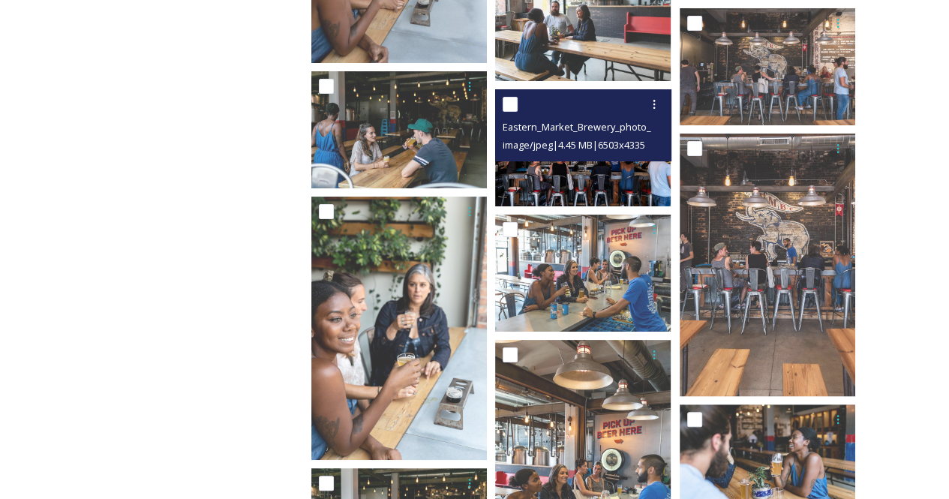
click at [586, 186] on img at bounding box center [583, 147] width 176 height 117
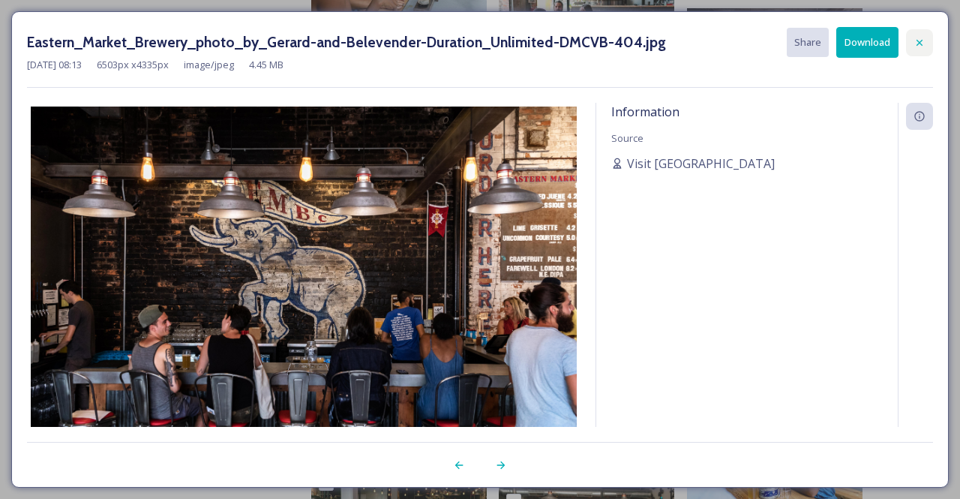
click at [920, 43] on icon at bounding box center [920, 43] width 12 height 12
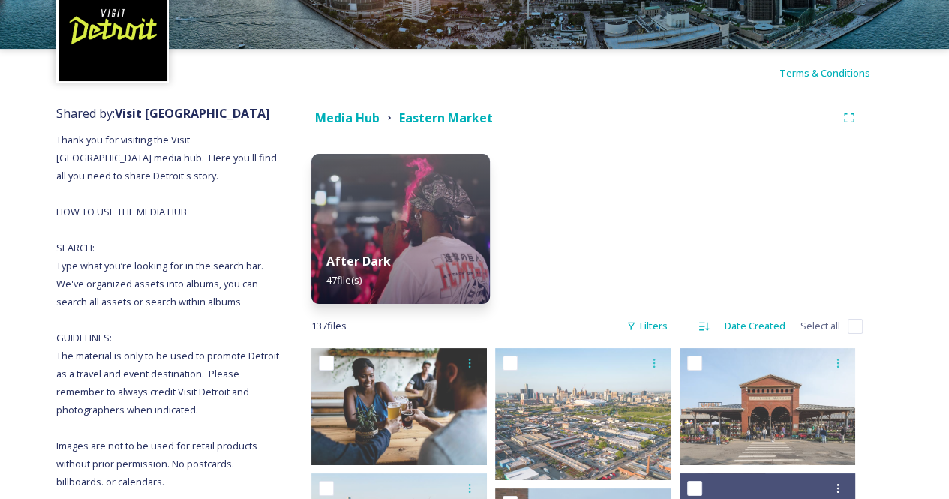
scroll to position [0, 0]
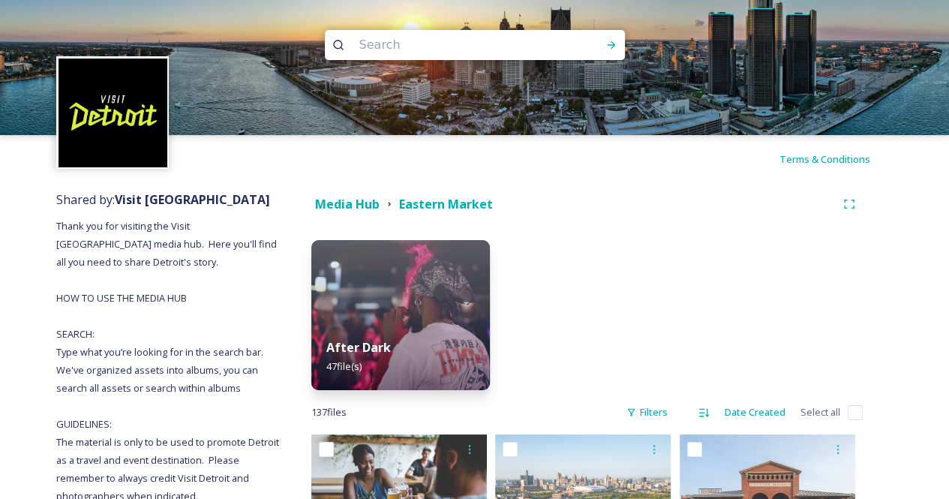
click at [407, 52] on input at bounding box center [455, 45] width 206 height 33
type input "zoo"
click at [616, 45] on icon at bounding box center [611, 45] width 12 height 12
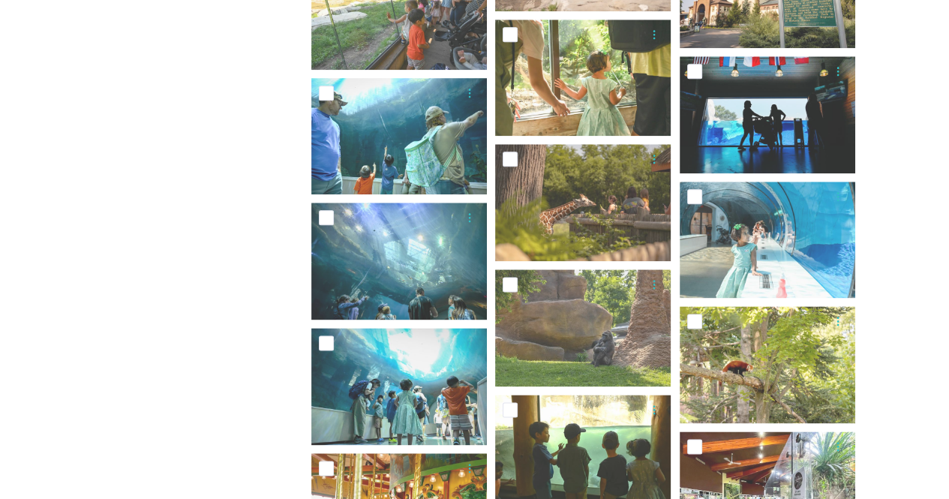
scroll to position [1497, 0]
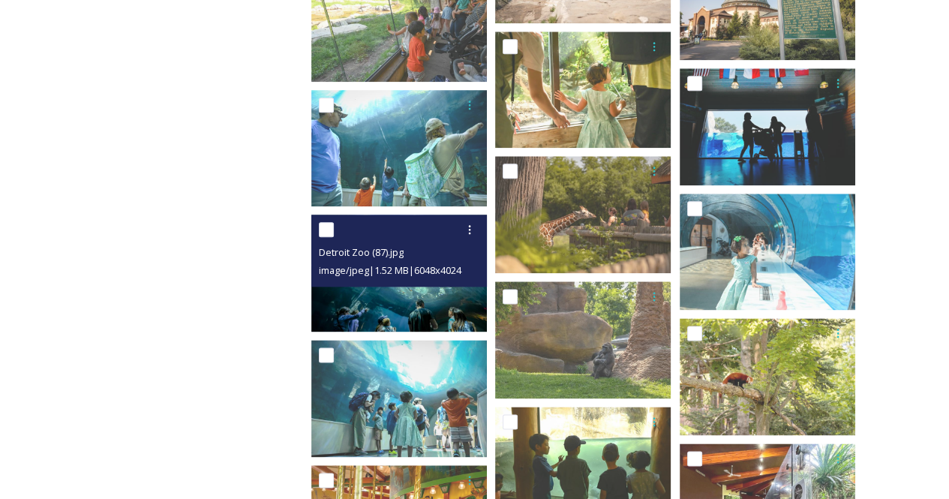
click at [410, 311] on img at bounding box center [399, 273] width 176 height 117
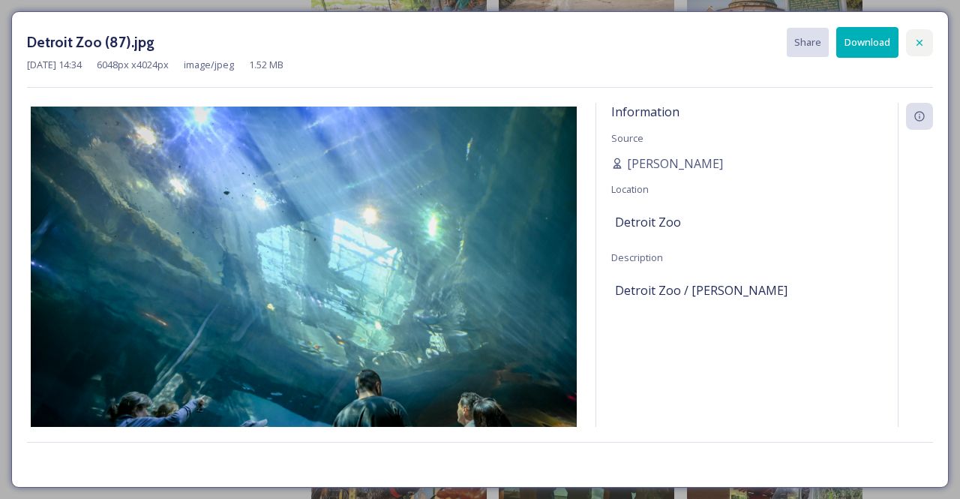
click at [918, 50] on div at bounding box center [919, 42] width 27 height 27
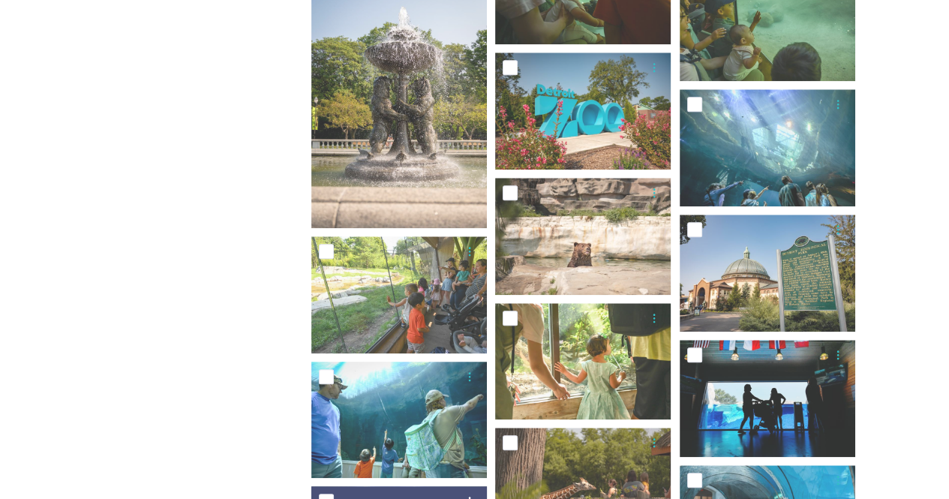
scroll to position [1224, 0]
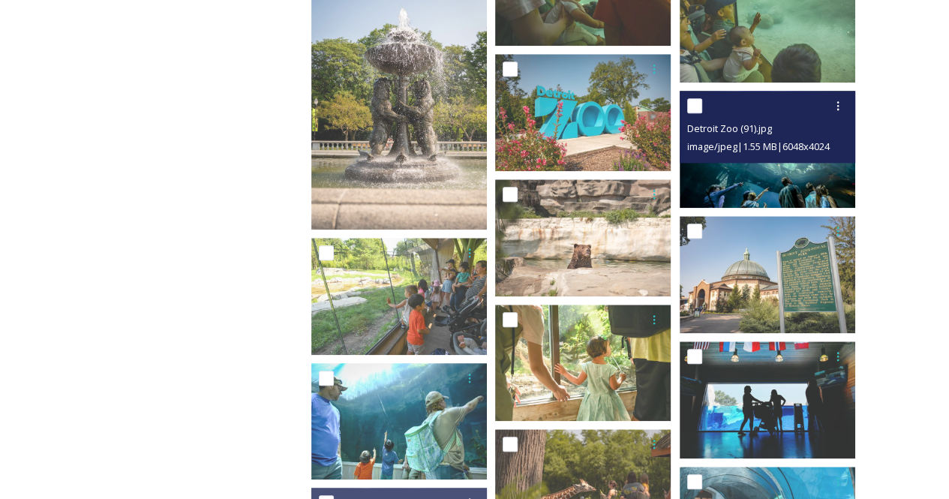
click at [798, 187] on img at bounding box center [768, 149] width 176 height 117
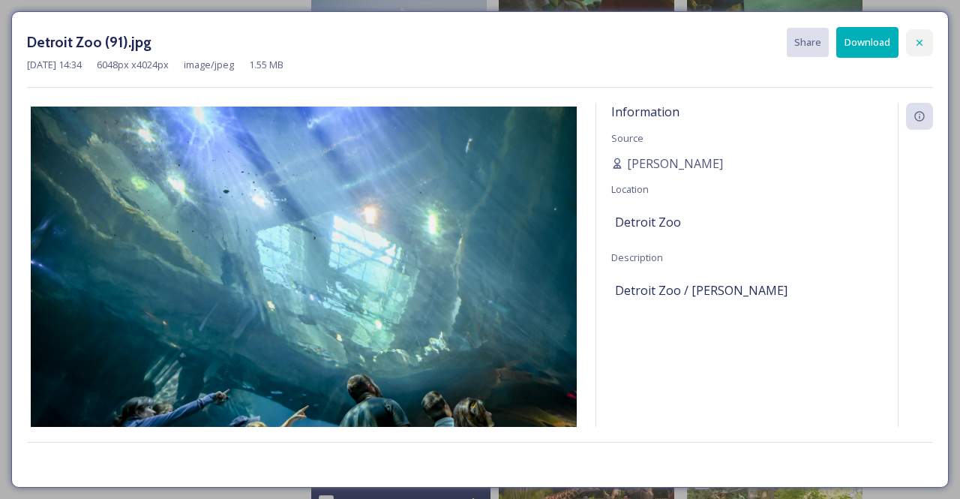
click at [913, 41] on div at bounding box center [919, 42] width 27 height 27
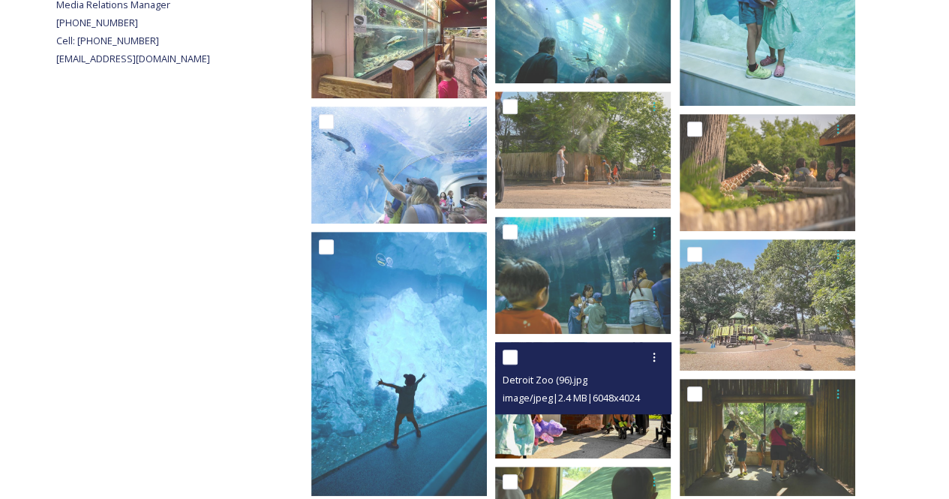
scroll to position [677, 0]
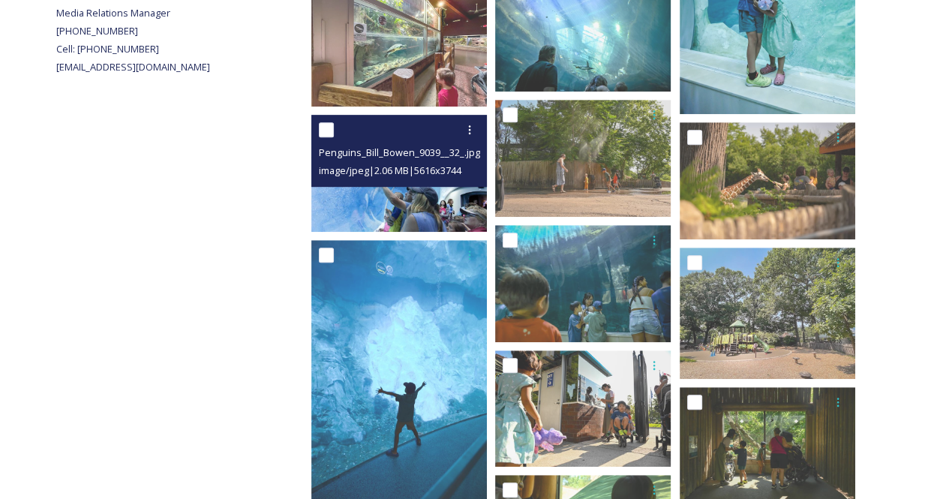
click at [414, 197] on img at bounding box center [399, 173] width 176 height 117
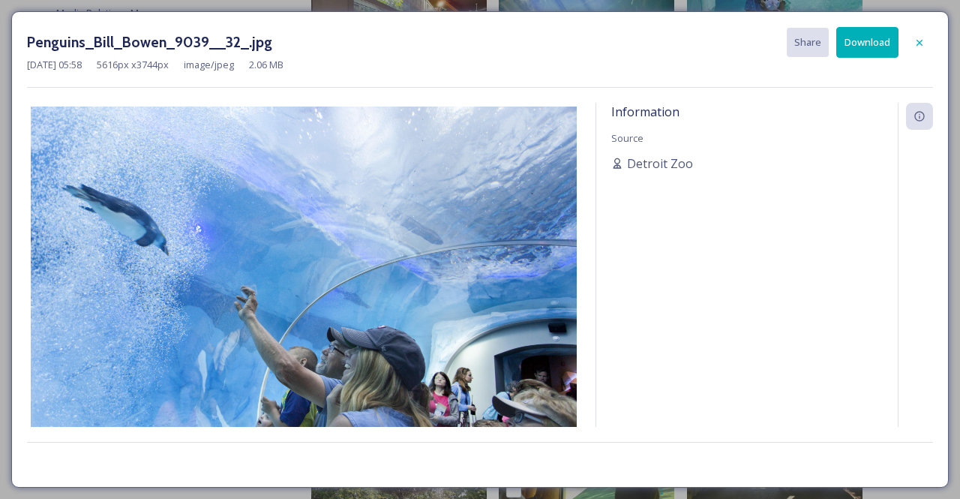
click at [866, 38] on button "Download" at bounding box center [868, 42] width 62 height 31
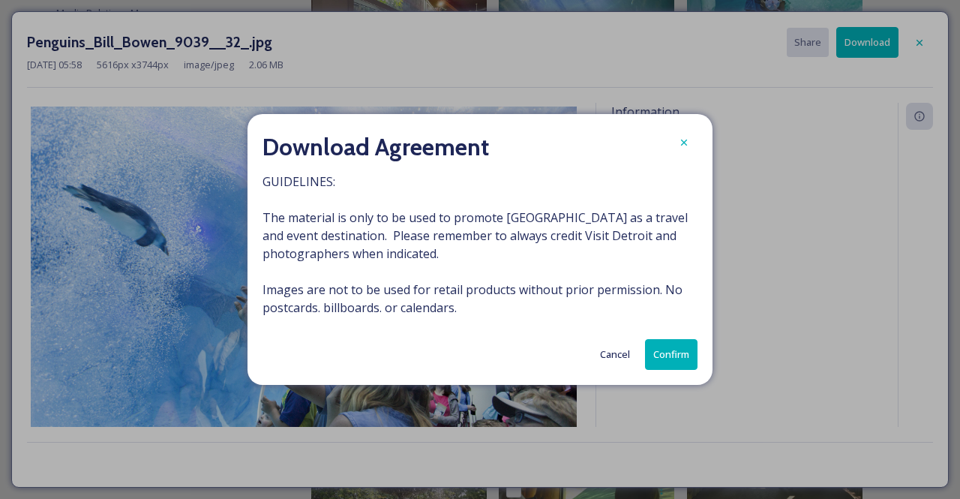
click at [675, 353] on button "Confirm" at bounding box center [671, 354] width 53 height 31
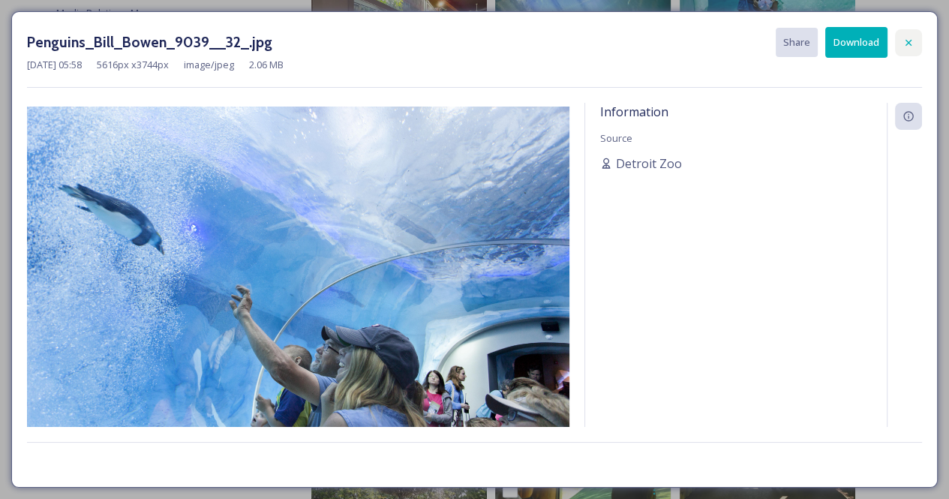
click at [915, 42] on div at bounding box center [908, 42] width 27 height 27
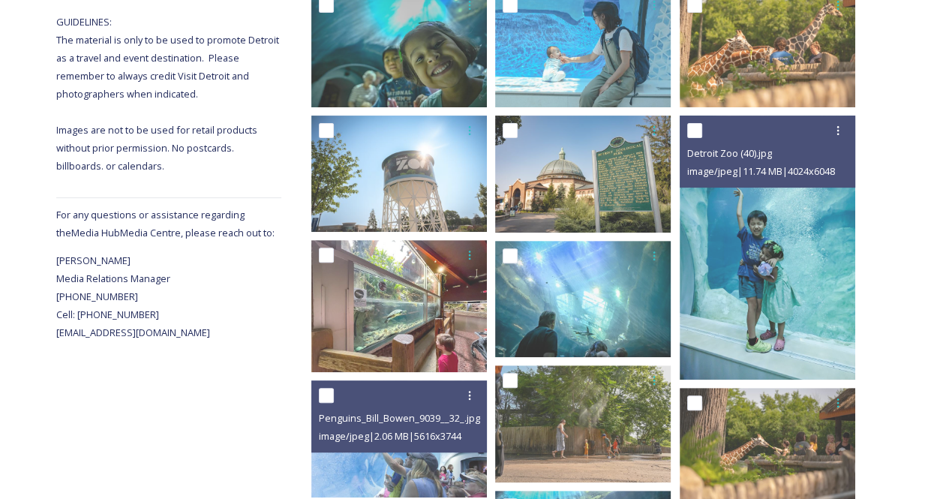
scroll to position [401, 0]
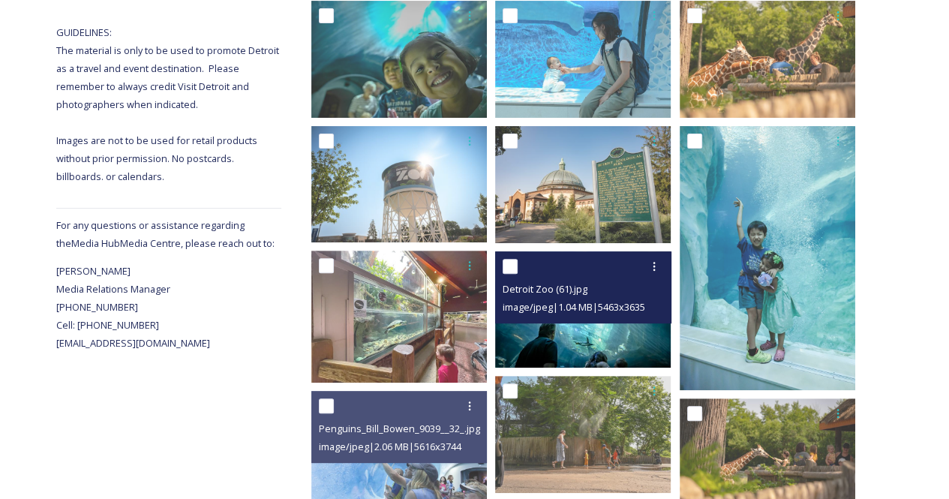
click at [628, 336] on img at bounding box center [583, 309] width 176 height 117
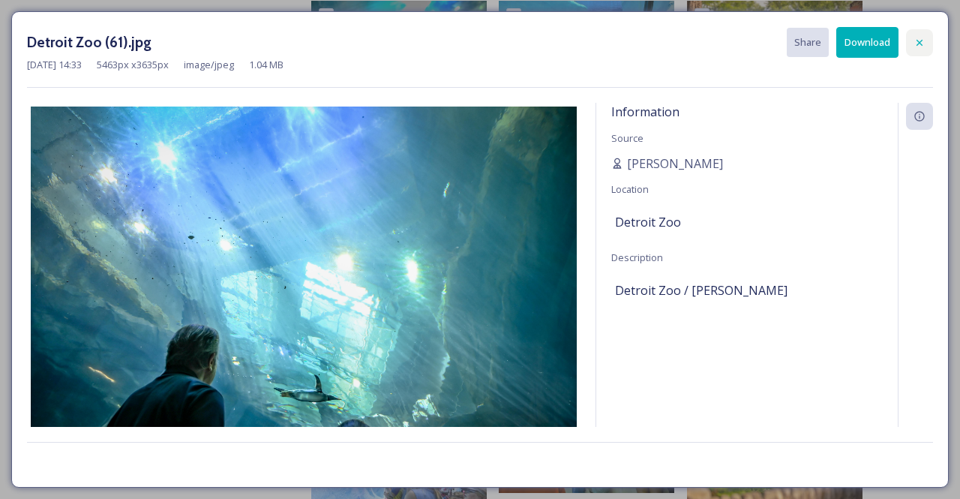
click at [920, 40] on icon at bounding box center [920, 43] width 12 height 12
